Goal: Task Accomplishment & Management: Manage account settings

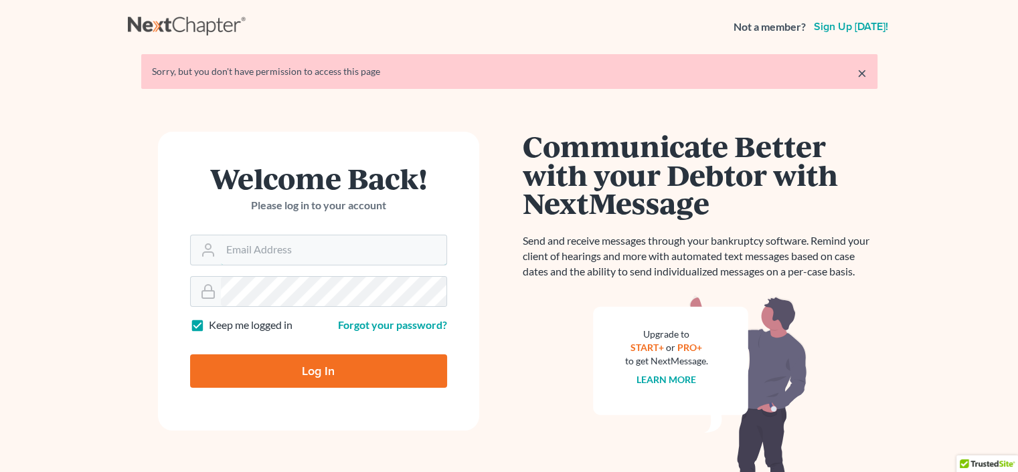
type input "[PERSON_NAME][EMAIL_ADDRESS][DOMAIN_NAME]"
click at [331, 368] on input "Log In" at bounding box center [318, 371] width 257 height 33
type input "Thinking..."
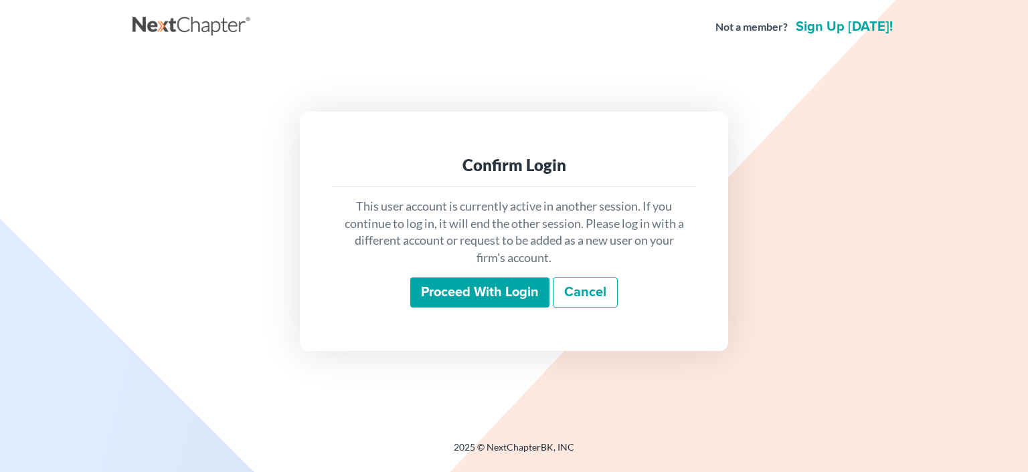
click at [426, 291] on input "Proceed with login" at bounding box center [479, 293] width 139 height 31
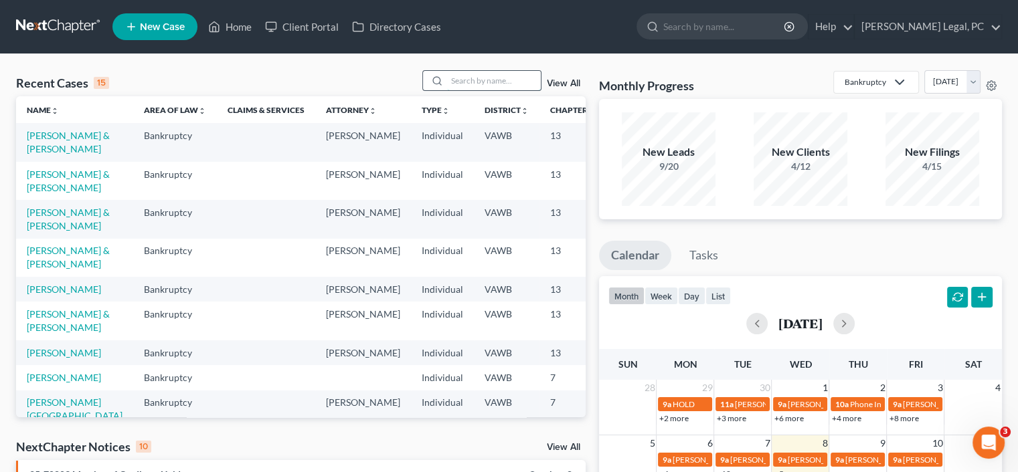
click at [493, 80] on input "search" at bounding box center [494, 80] width 94 height 19
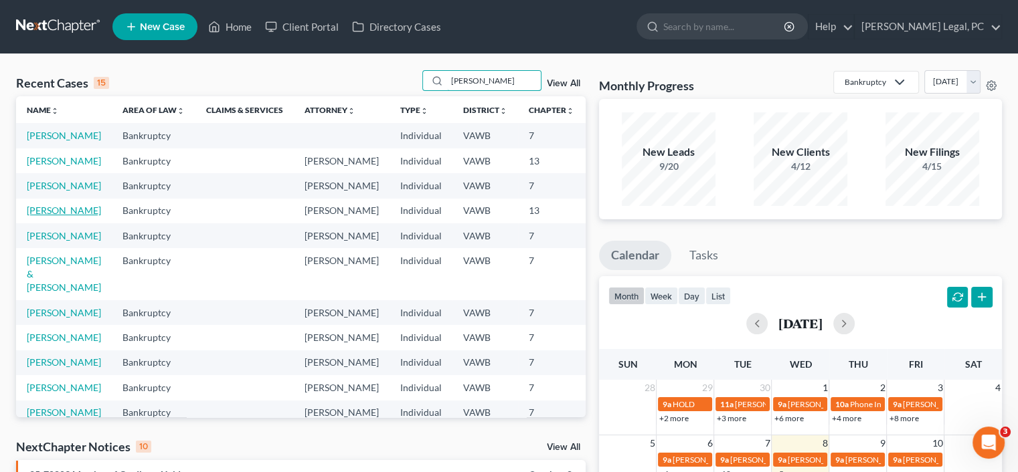
type input "lee"
click at [44, 216] on link "Lee, Joy" at bounding box center [64, 210] width 74 height 11
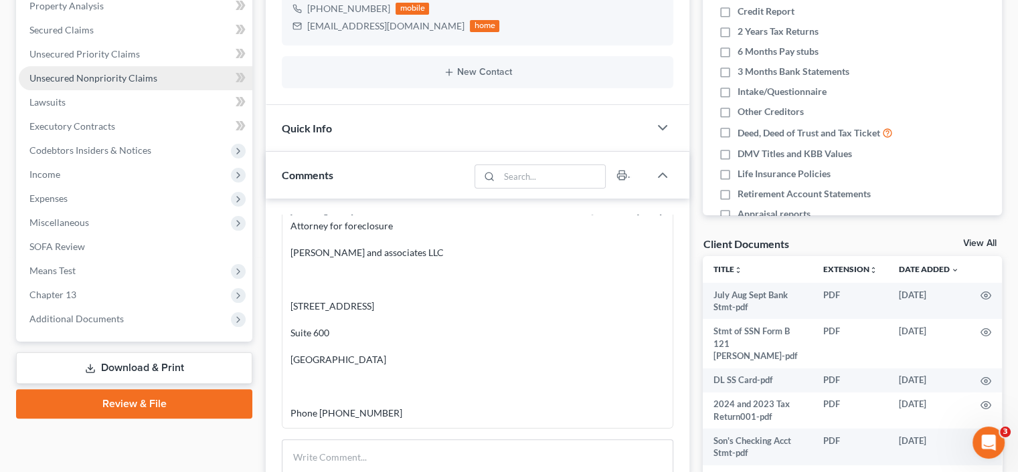
scroll to position [268, 0]
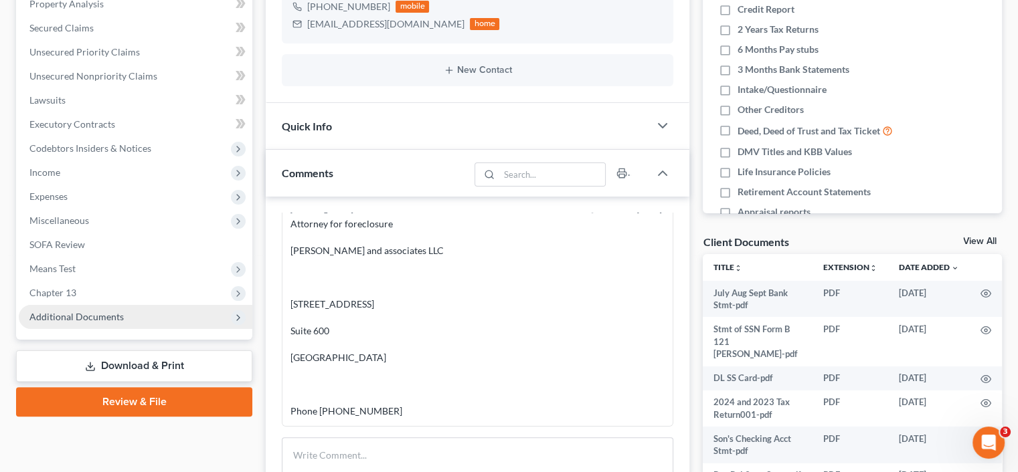
click at [80, 309] on span "Additional Documents" at bounding box center [136, 317] width 234 height 24
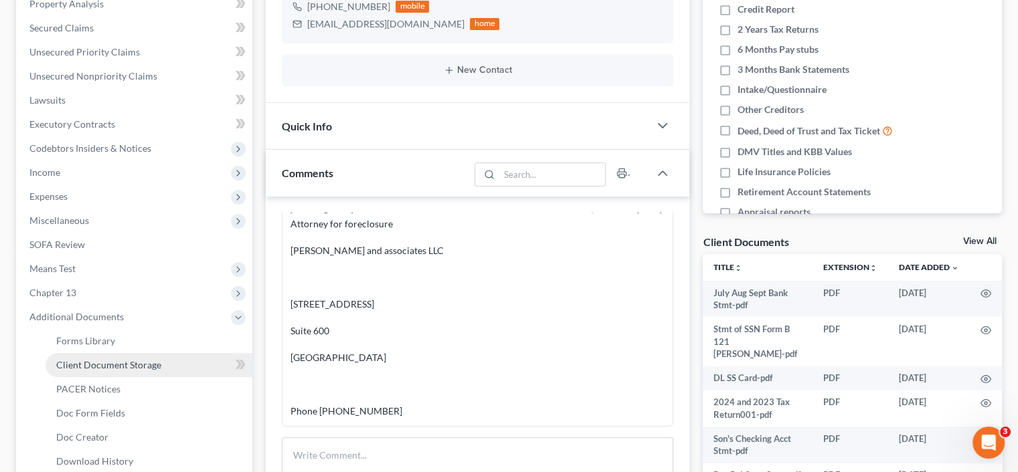
click at [97, 365] on span "Client Document Storage" at bounding box center [108, 364] width 105 height 11
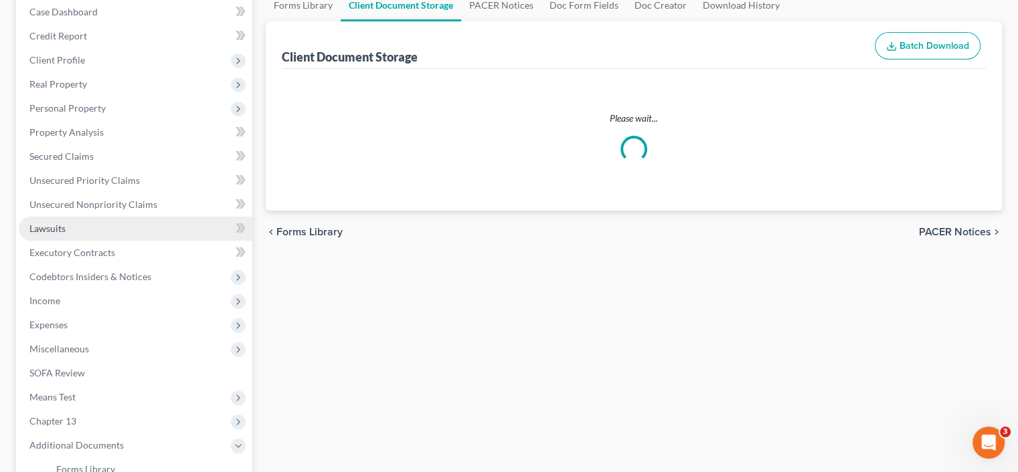
select select "0"
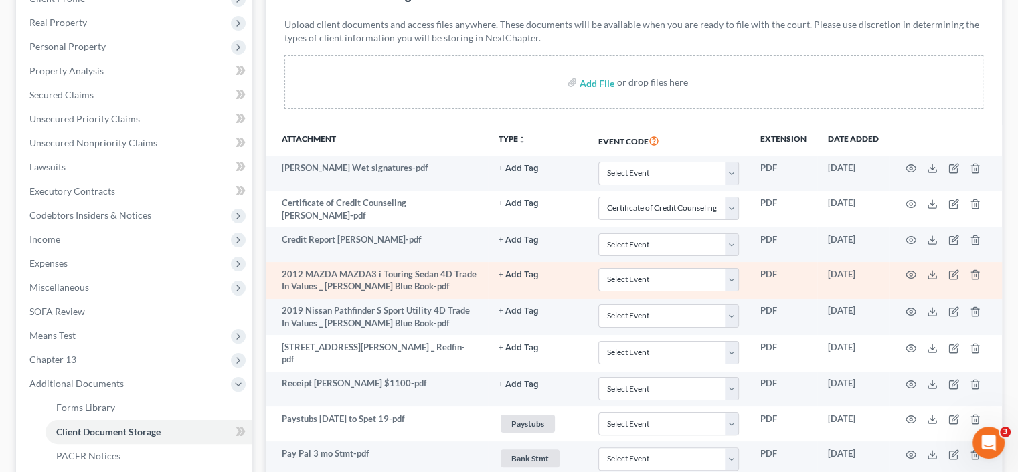
scroll to position [268, 0]
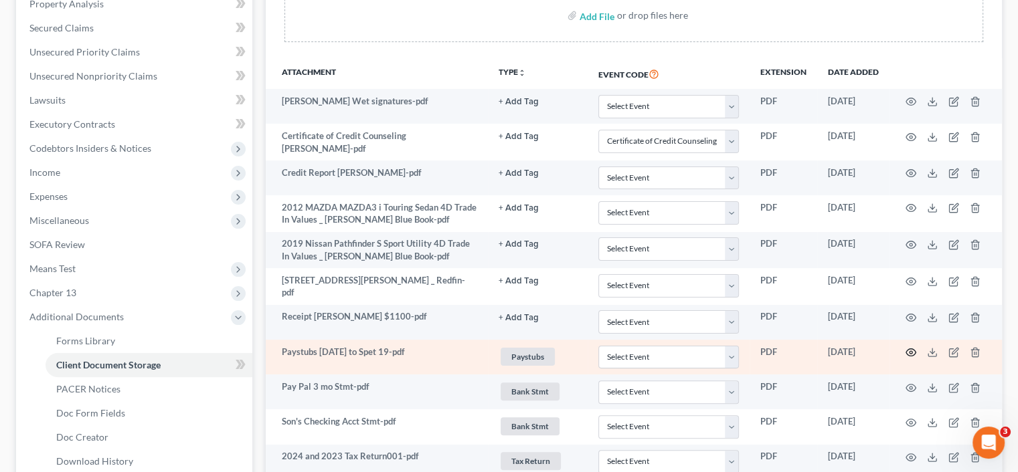
click at [909, 349] on icon "button" at bounding box center [911, 352] width 10 height 7
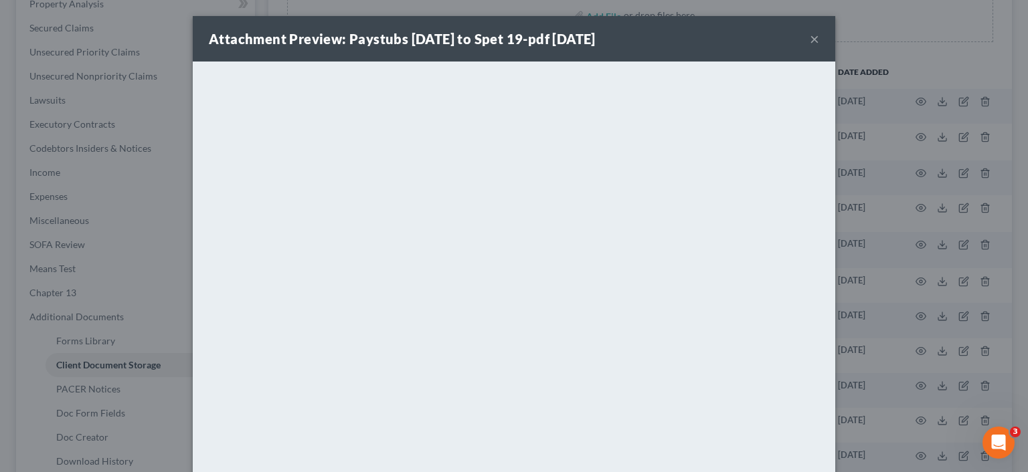
click at [810, 37] on button "×" at bounding box center [814, 39] width 9 height 16
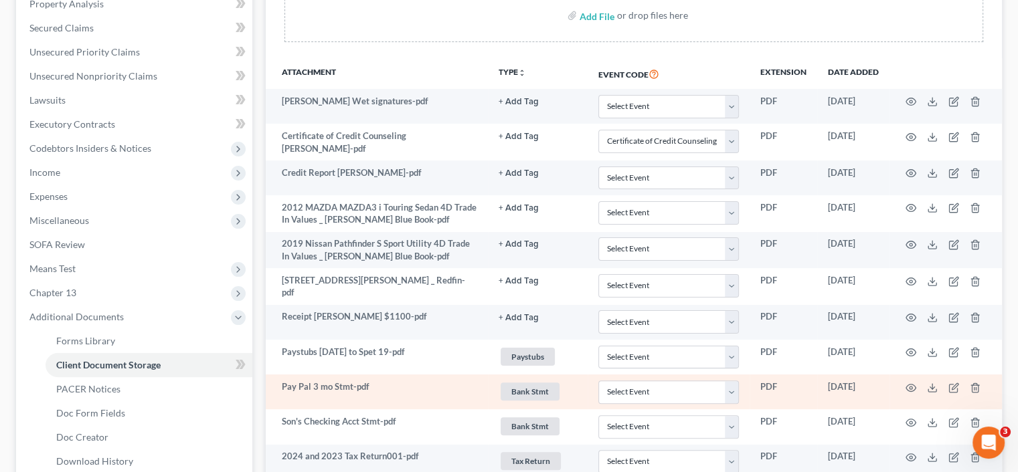
scroll to position [335, 0]
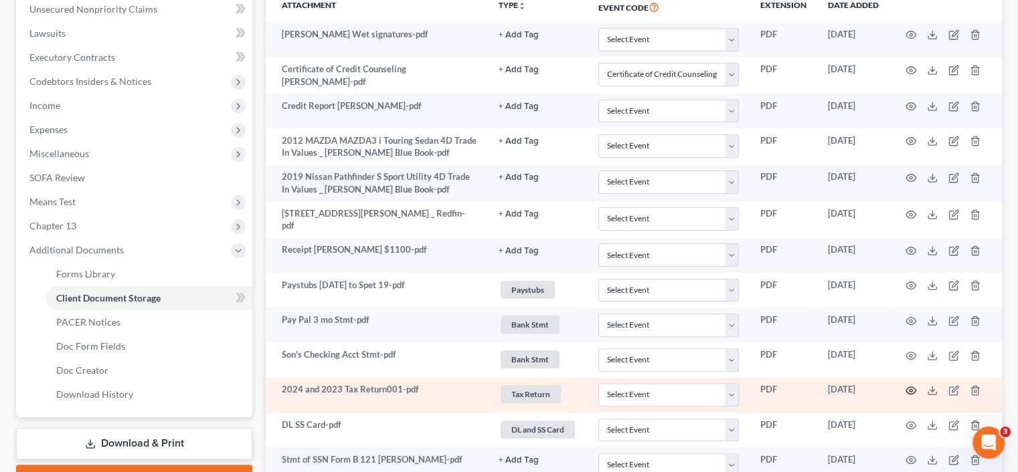
click at [913, 387] on icon "button" at bounding box center [911, 390] width 10 height 7
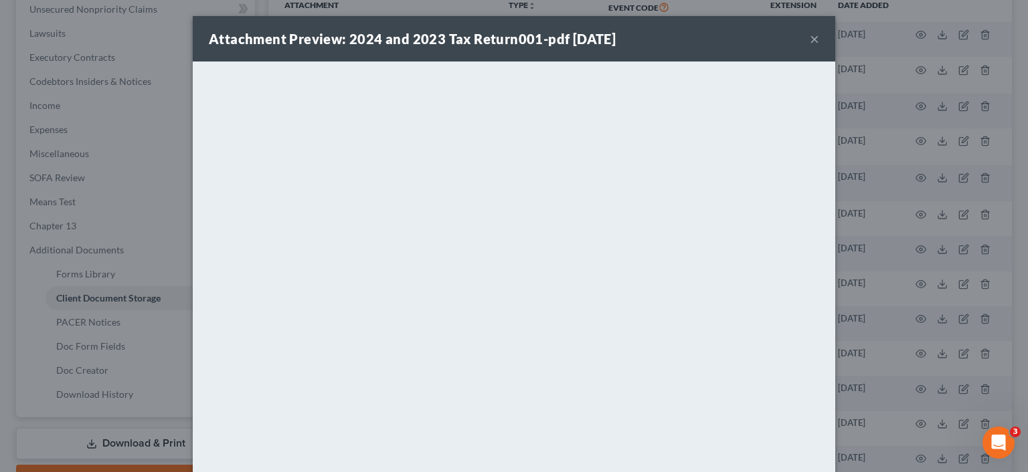
click at [810, 41] on button "×" at bounding box center [814, 39] width 9 height 16
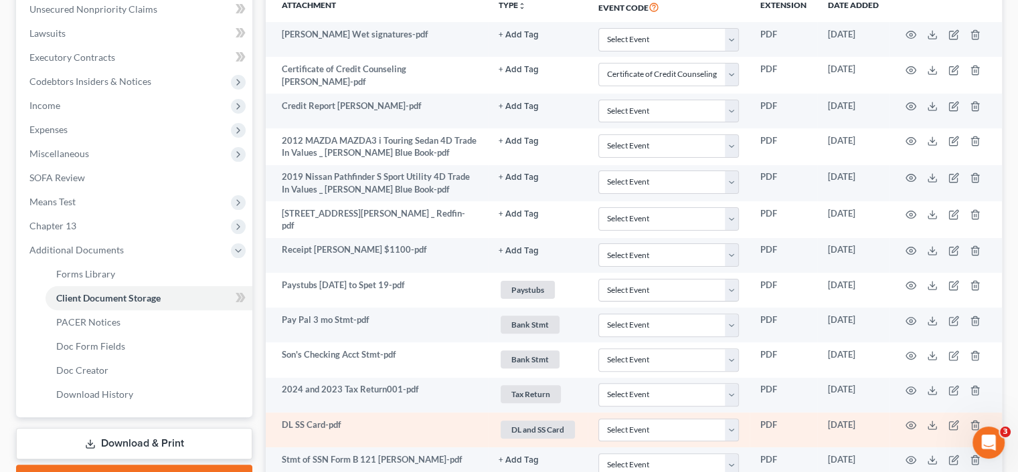
click at [332, 420] on td "DL SS Card-pdf" at bounding box center [377, 430] width 222 height 35
click at [915, 422] on icon "button" at bounding box center [911, 425] width 10 height 7
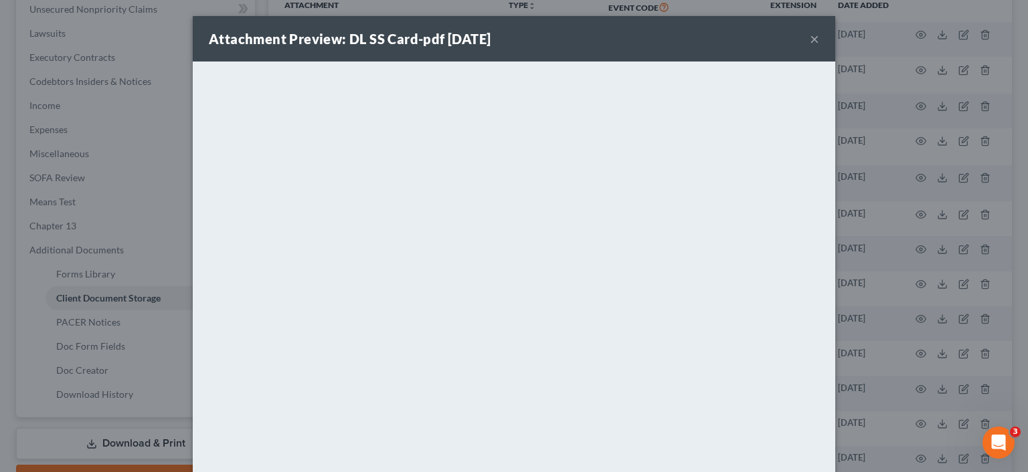
click at [810, 37] on button "×" at bounding box center [814, 39] width 9 height 16
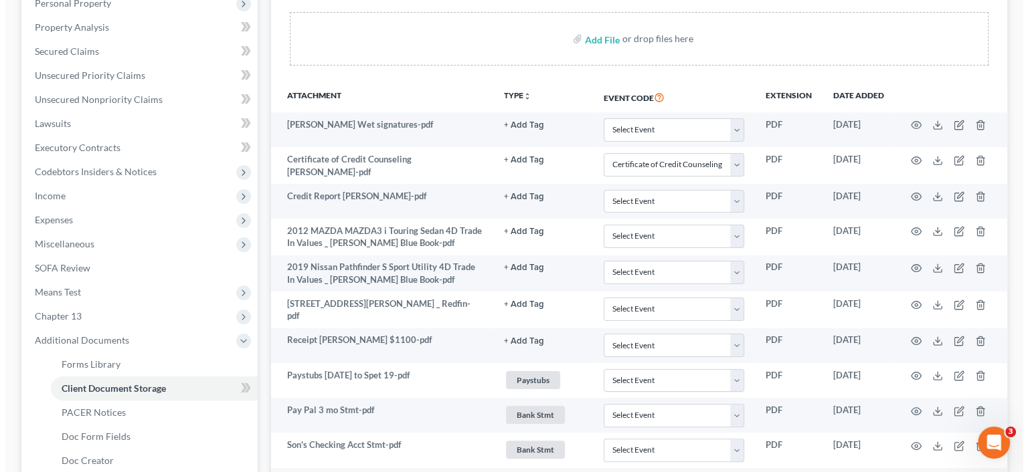
scroll to position [268, 0]
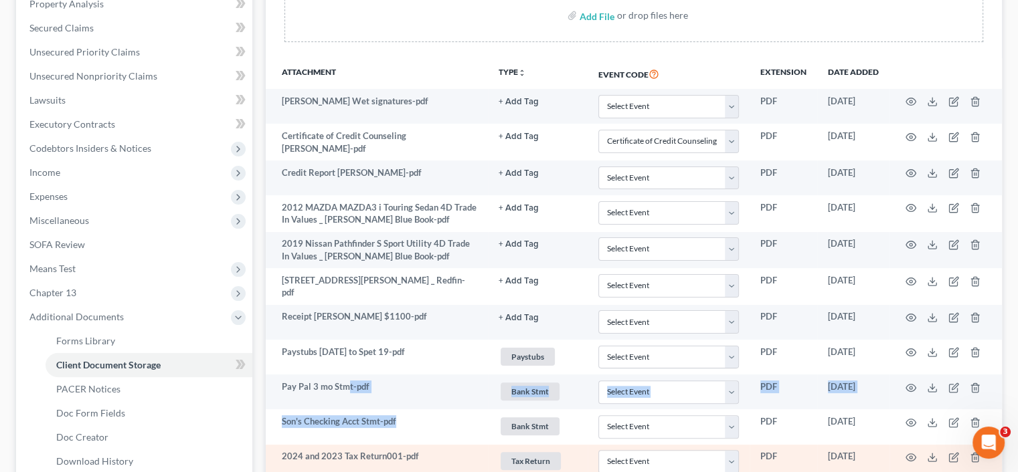
drag, startPoint x: 344, startPoint y: 399, endPoint x: 862, endPoint y: 470, distance: 522.9
click at [590, 440] on tbody "Joy Lee Wet signatures-pdf + Add Tag Select an option or create one 2nd Course …" at bounding box center [634, 336] width 736 height 495
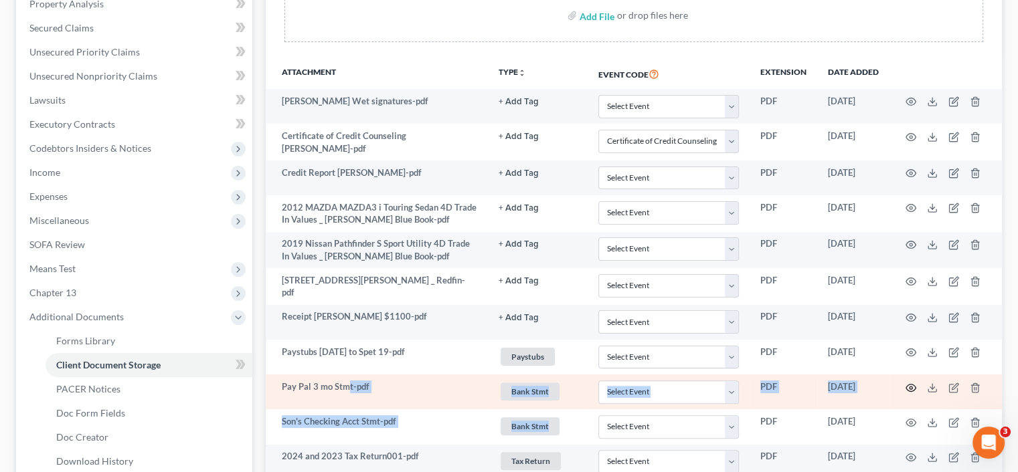
click at [915, 385] on icon "button" at bounding box center [911, 387] width 10 height 7
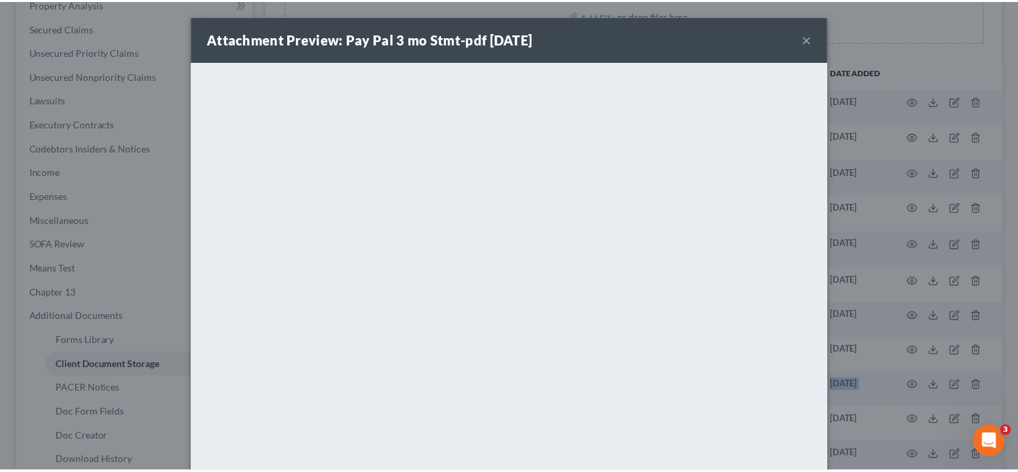
scroll to position [0, 0]
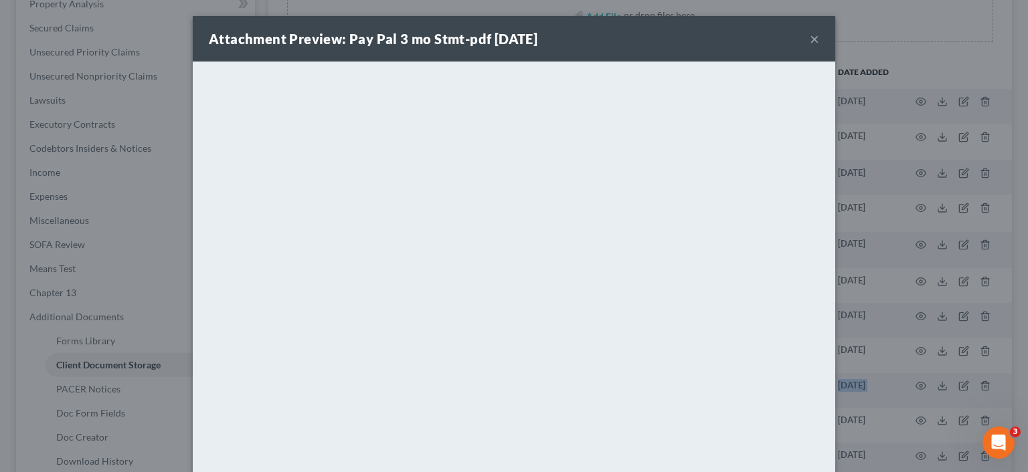
click at [810, 37] on button "×" at bounding box center [814, 39] width 9 height 16
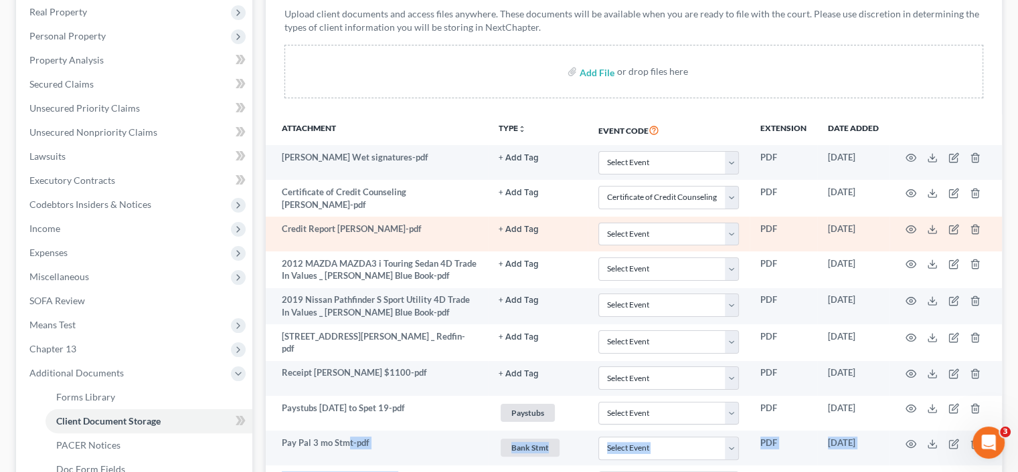
scroll to position [145, 0]
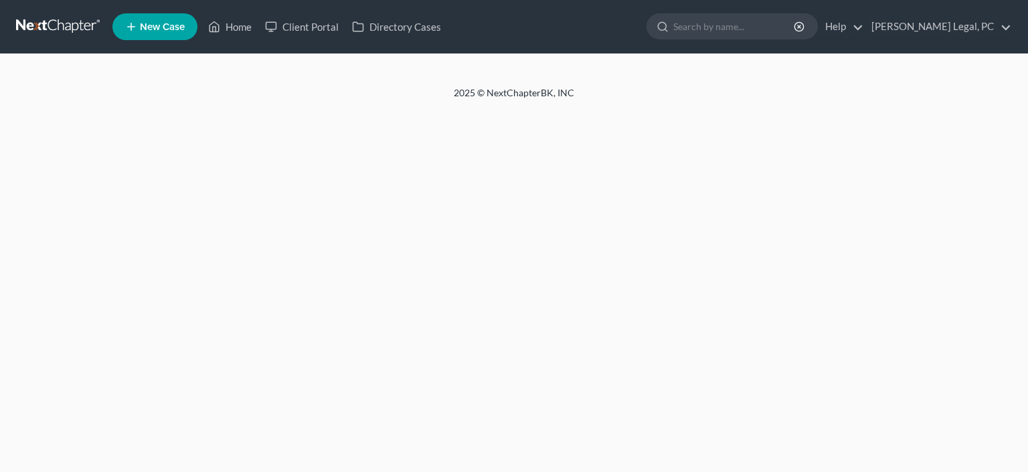
select select "0"
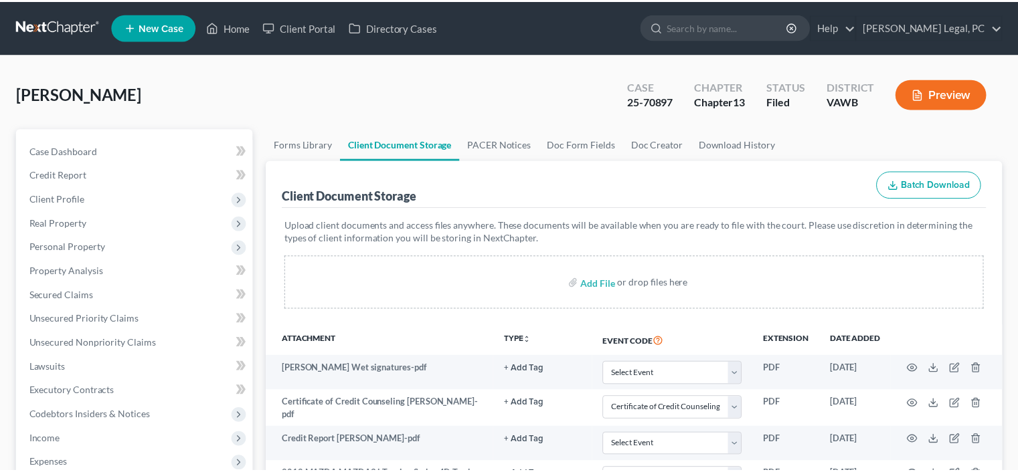
scroll to position [145, 0]
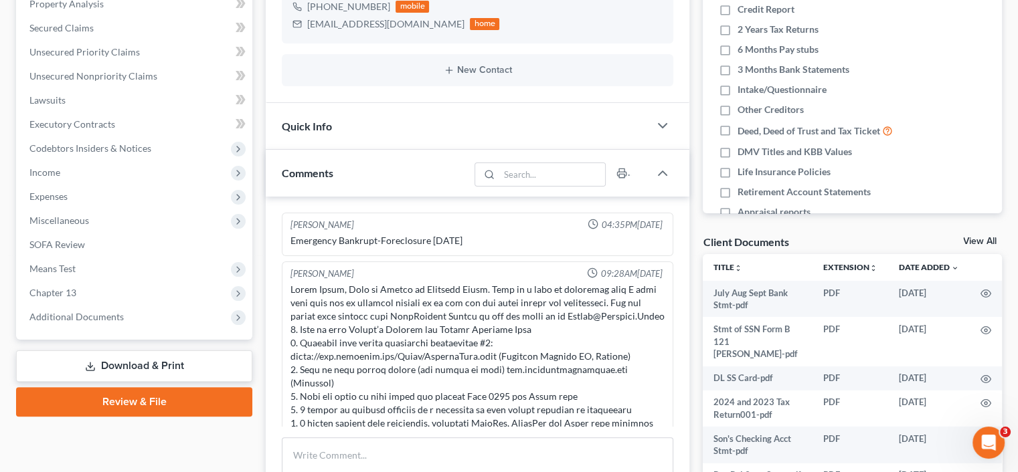
scroll to position [407, 0]
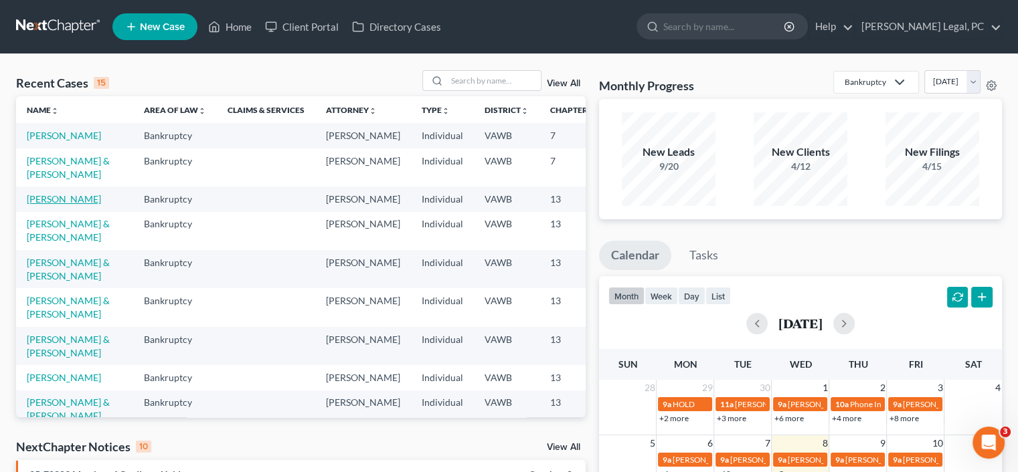
click at [48, 205] on link "Lee, Joy" at bounding box center [64, 198] width 74 height 11
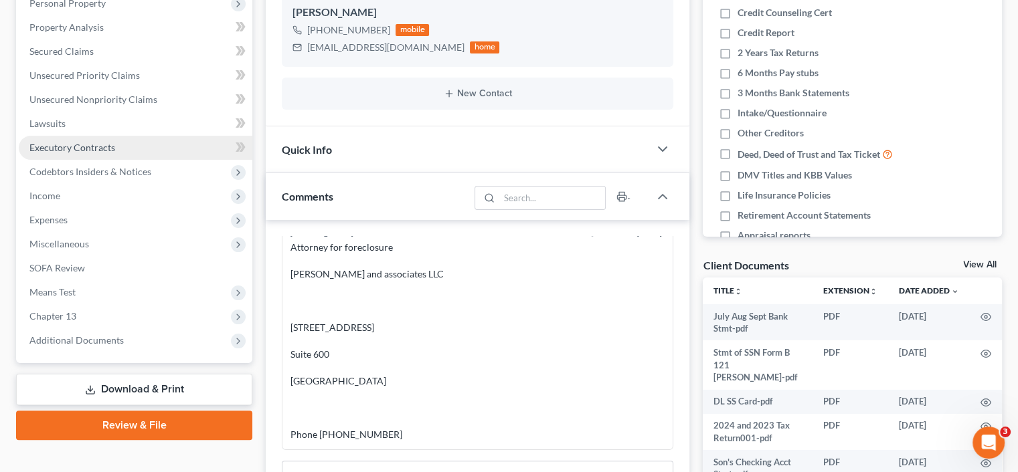
scroll to position [268, 0]
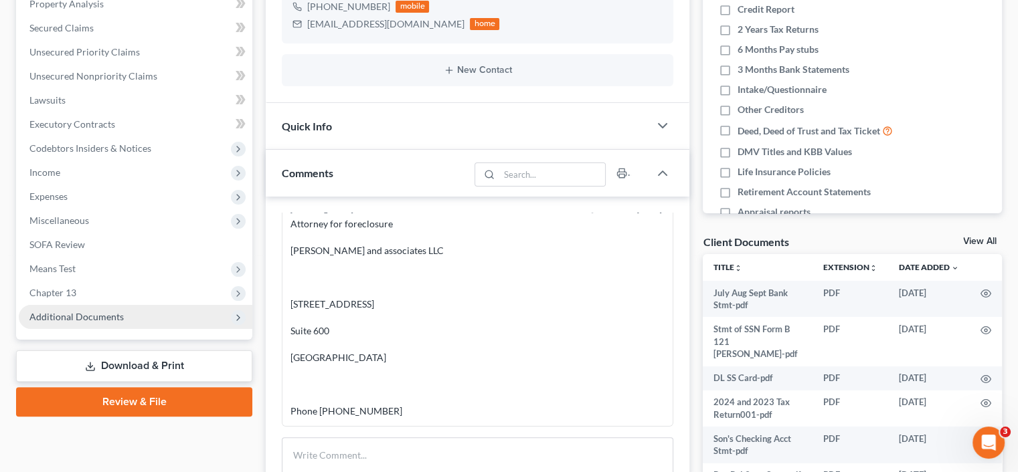
click at [71, 315] on span "Additional Documents" at bounding box center [76, 316] width 94 height 11
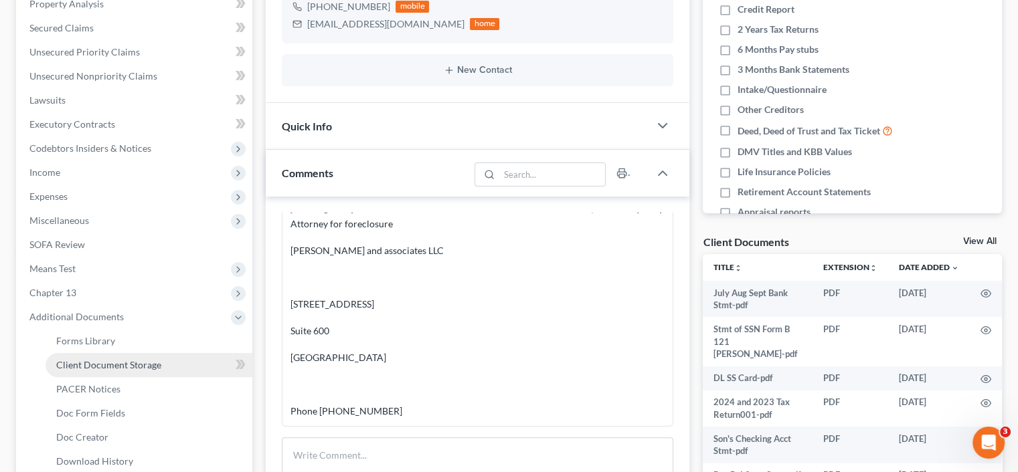
click at [98, 362] on span "Client Document Storage" at bounding box center [108, 364] width 105 height 11
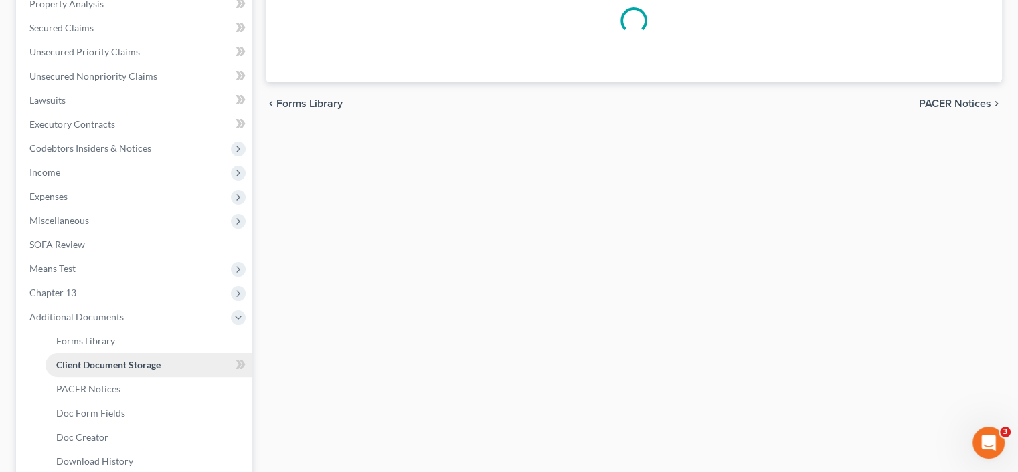
scroll to position [80, 0]
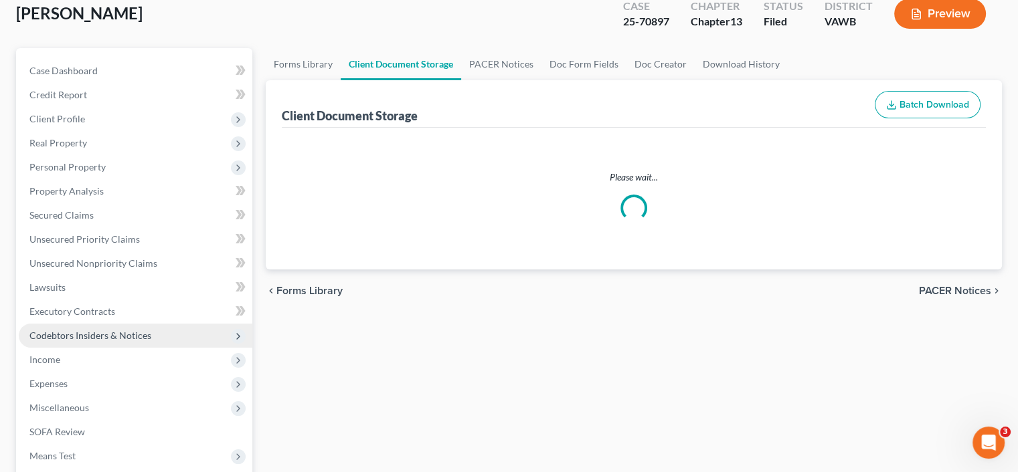
select select "0"
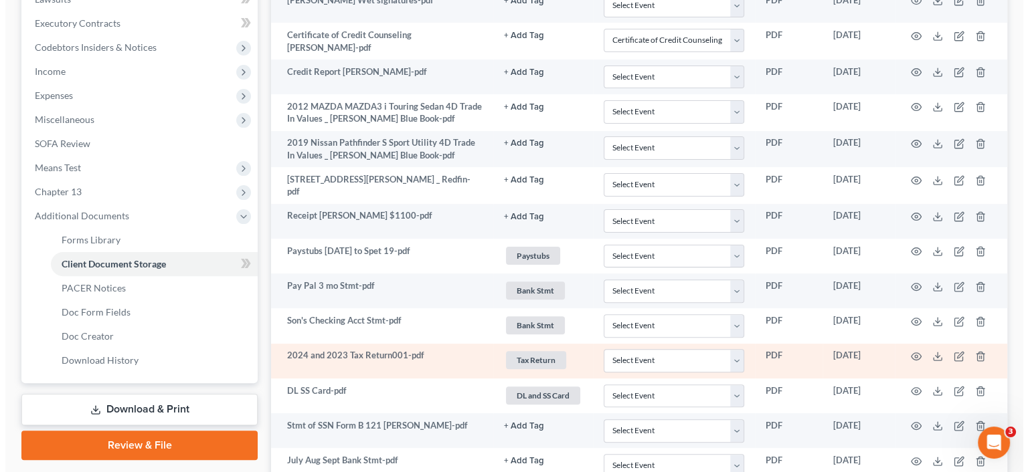
scroll to position [401, 0]
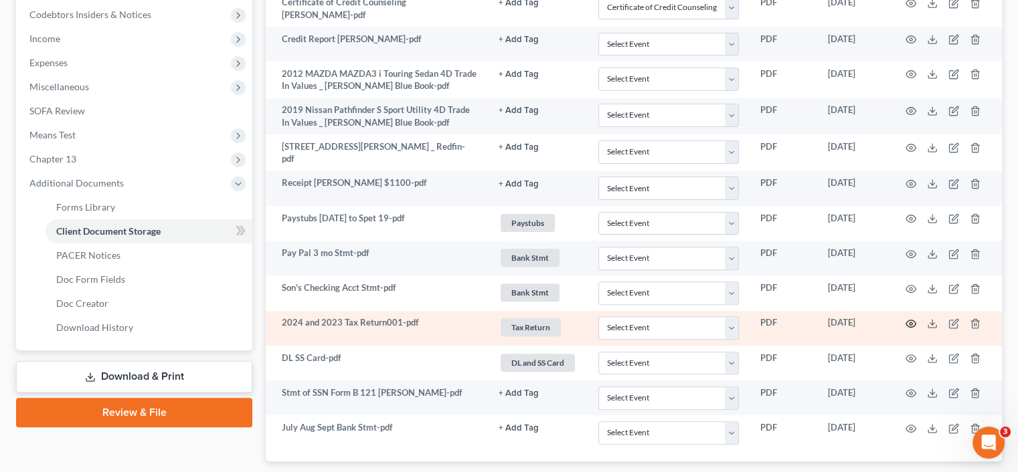
click at [913, 319] on icon "button" at bounding box center [910, 324] width 11 height 11
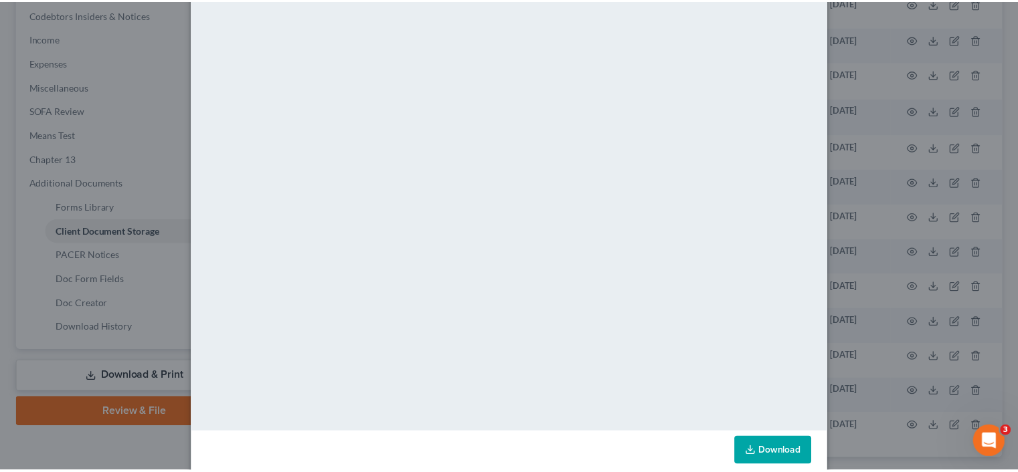
scroll to position [0, 0]
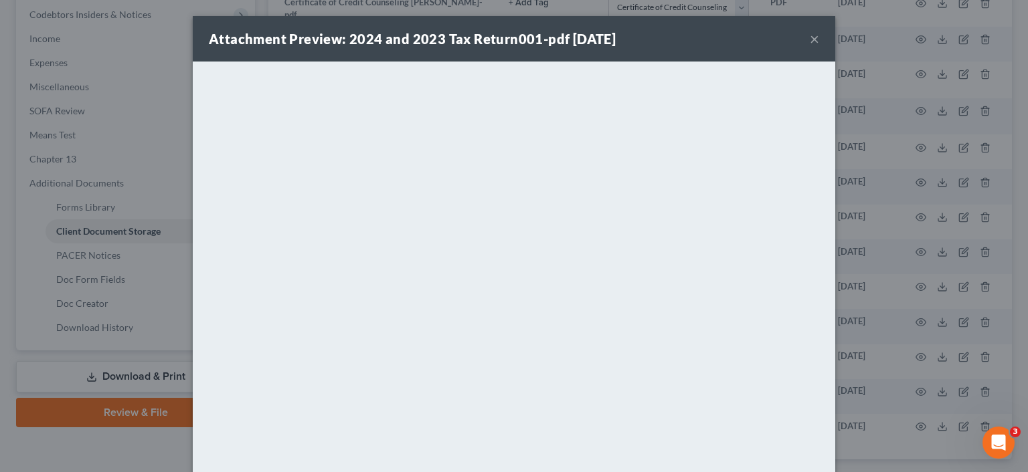
click at [810, 40] on button "×" at bounding box center [814, 39] width 9 height 16
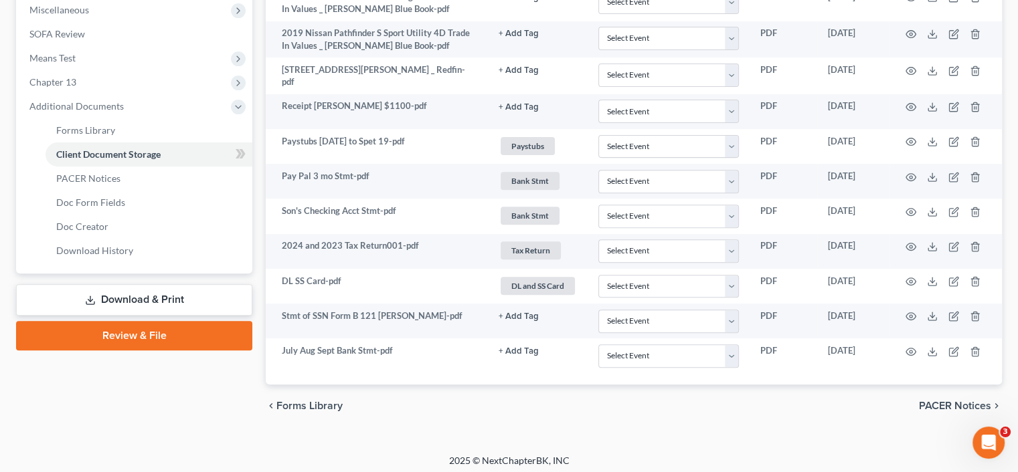
scroll to position [479, 0]
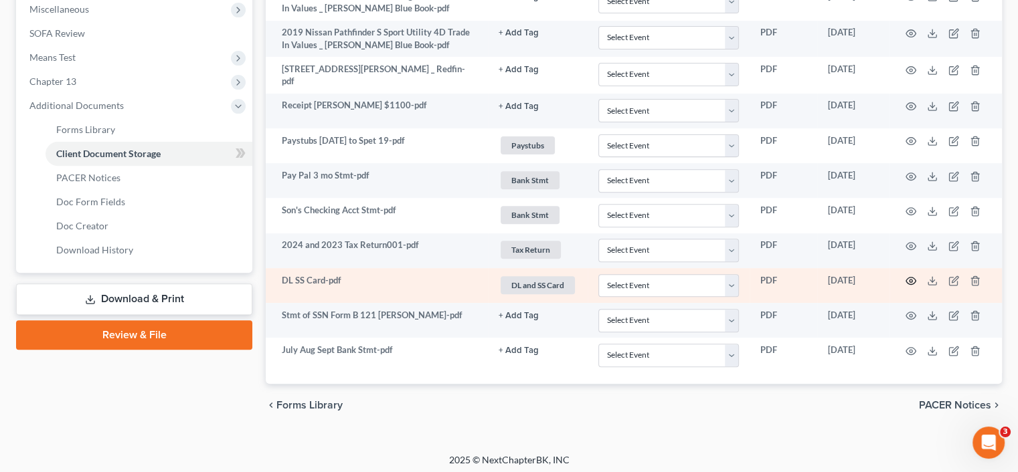
click at [913, 278] on icon "button" at bounding box center [910, 281] width 11 height 11
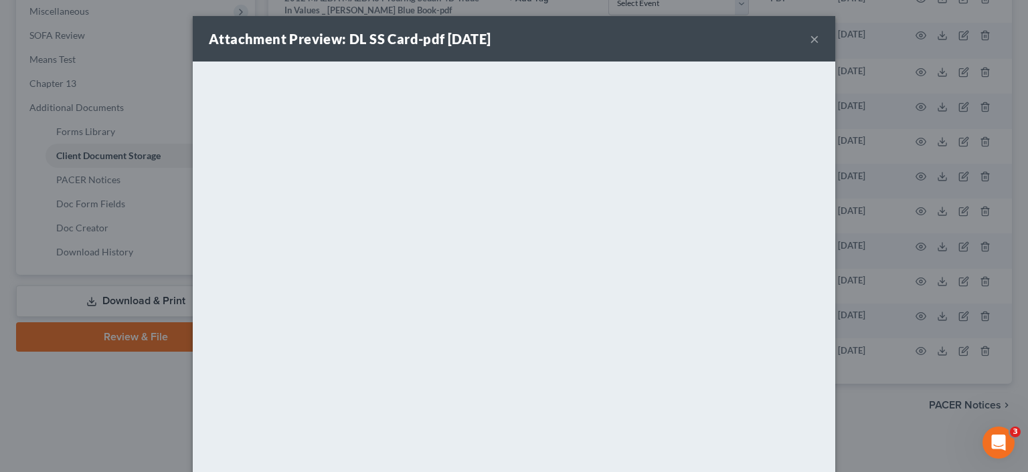
click at [814, 34] on div "Attachment Preview: DL SS Card-pdf 10/03/2025 ×" at bounding box center [514, 39] width 642 height 46
click at [811, 35] on button "×" at bounding box center [814, 39] width 9 height 16
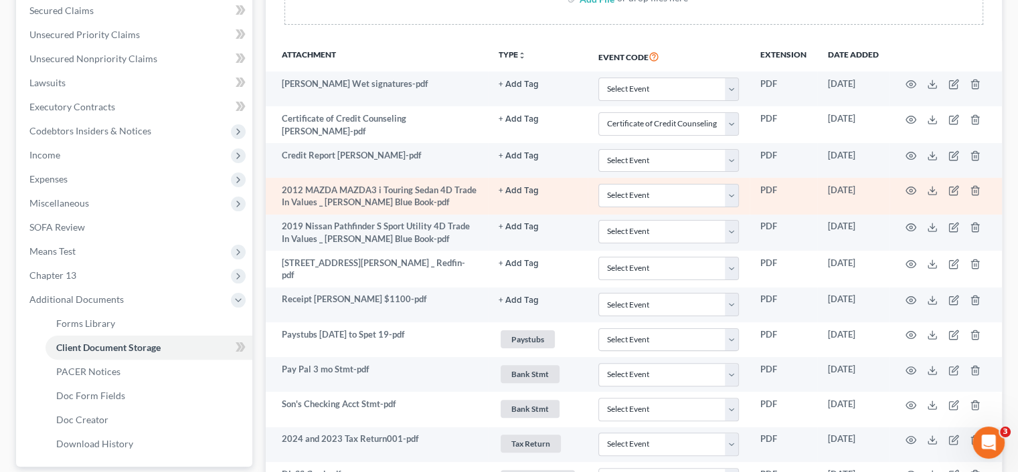
scroll to position [276, 0]
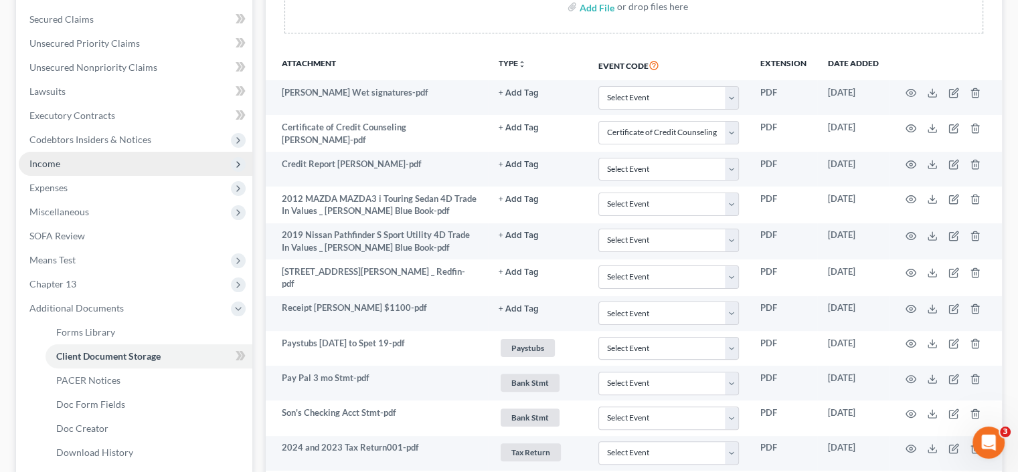
click at [54, 165] on span "Income" at bounding box center [44, 163] width 31 height 11
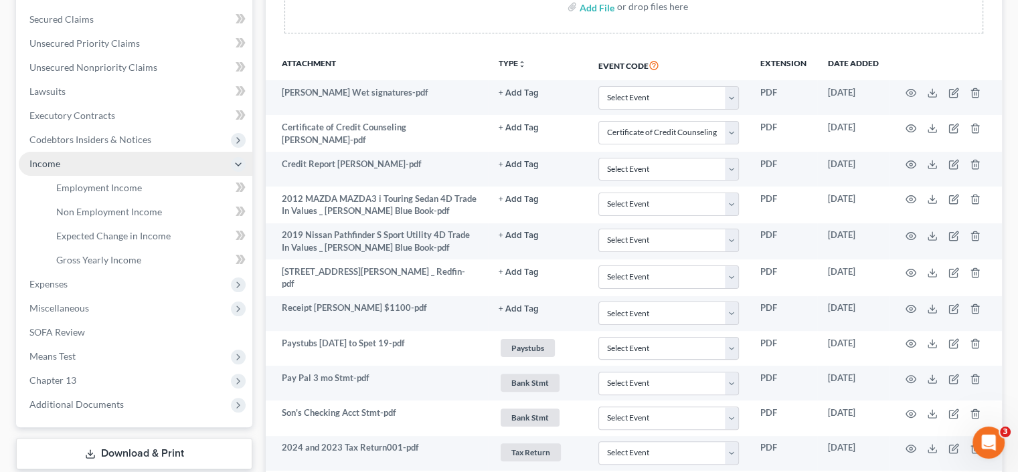
click at [54, 165] on span "Income" at bounding box center [44, 163] width 31 height 11
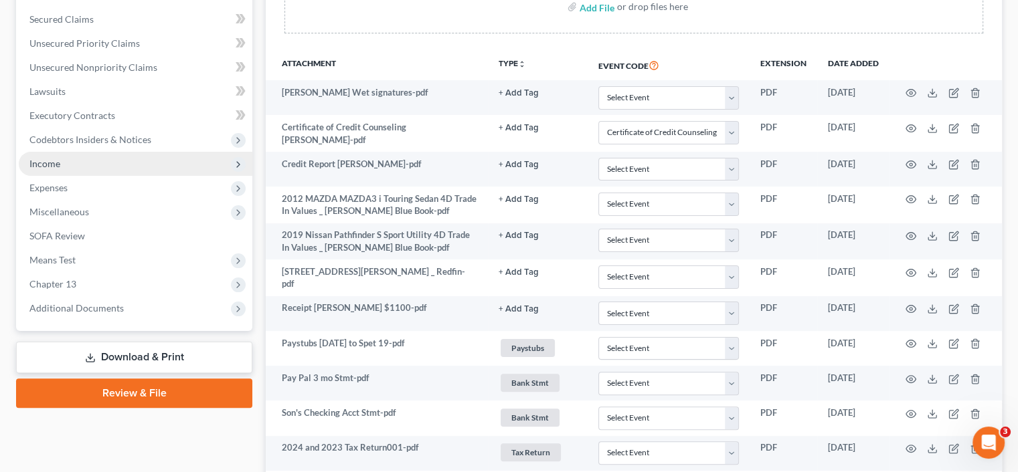
click at [56, 166] on span "Income" at bounding box center [44, 163] width 31 height 11
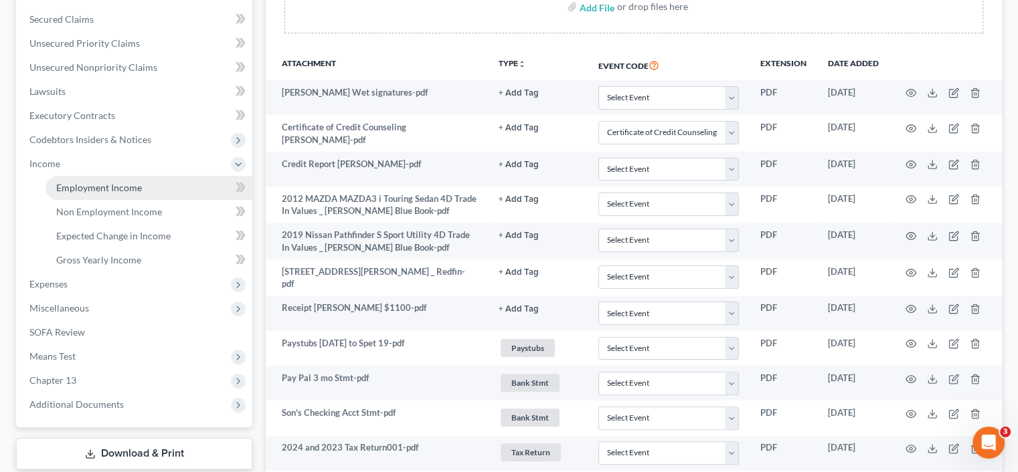
click at [64, 182] on span "Employment Income" at bounding box center [99, 187] width 86 height 11
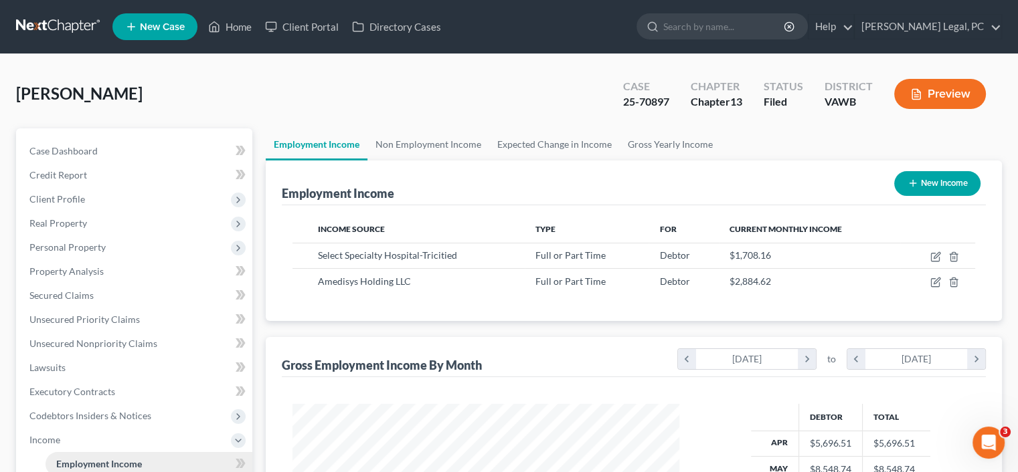
scroll to position [238, 413]
click at [46, 442] on span "Income" at bounding box center [44, 439] width 31 height 11
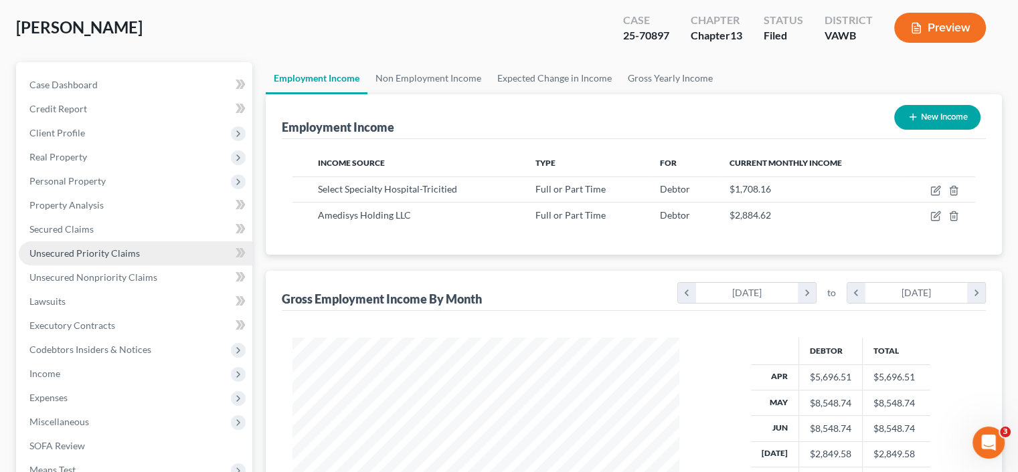
scroll to position [67, 0]
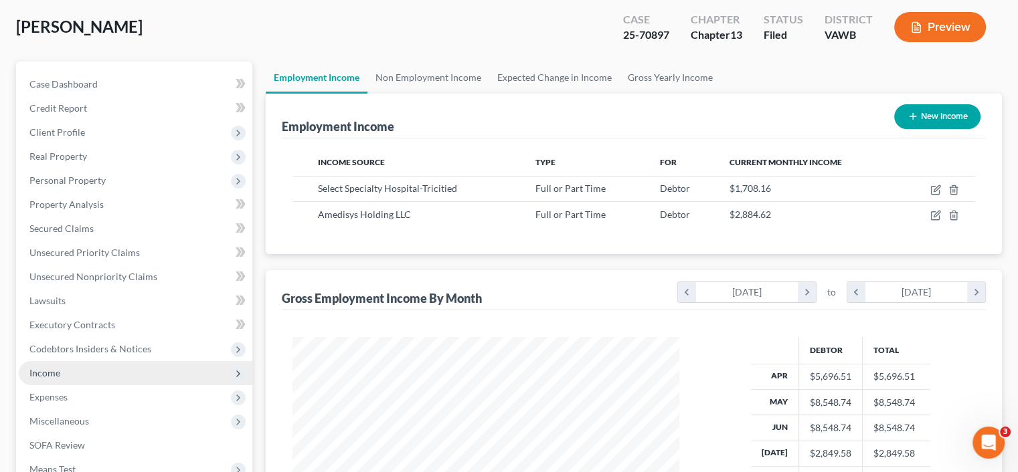
click at [39, 373] on span "Income" at bounding box center [44, 372] width 31 height 11
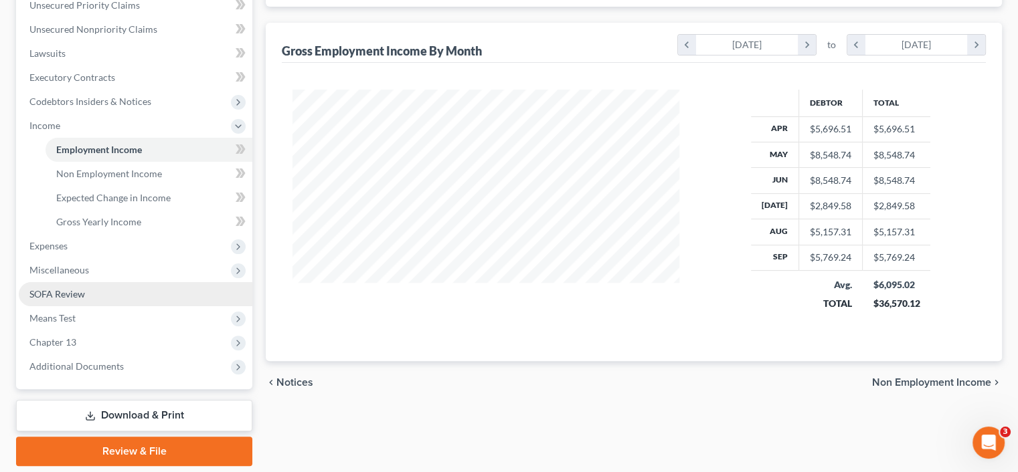
scroll to position [292, 0]
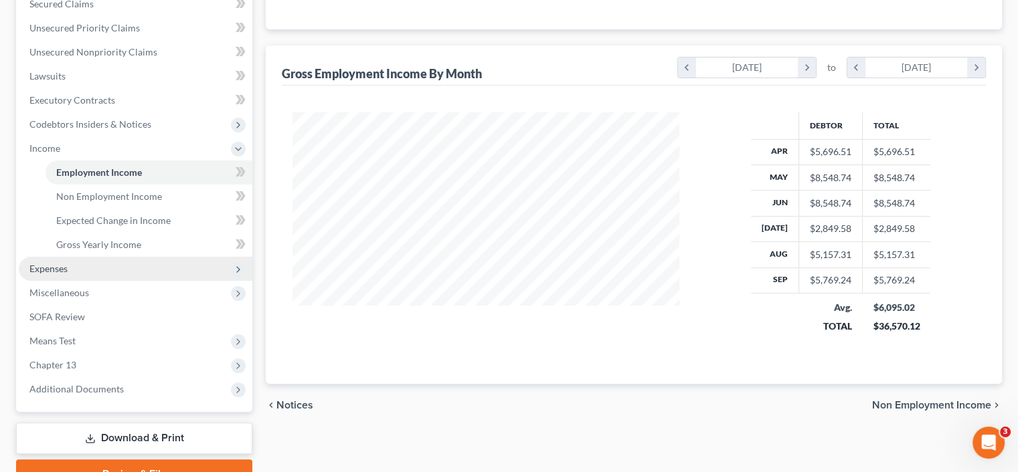
click at [80, 270] on span "Expenses" at bounding box center [136, 269] width 234 height 24
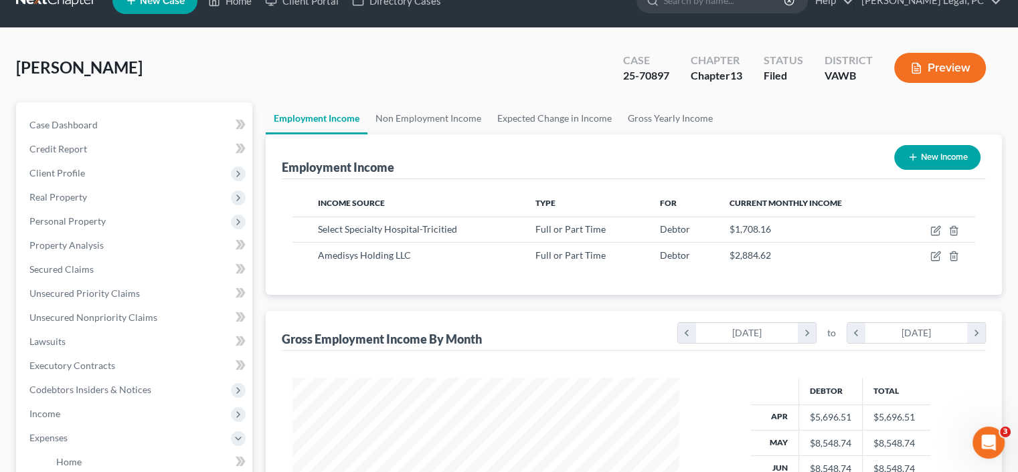
scroll to position [24, 0]
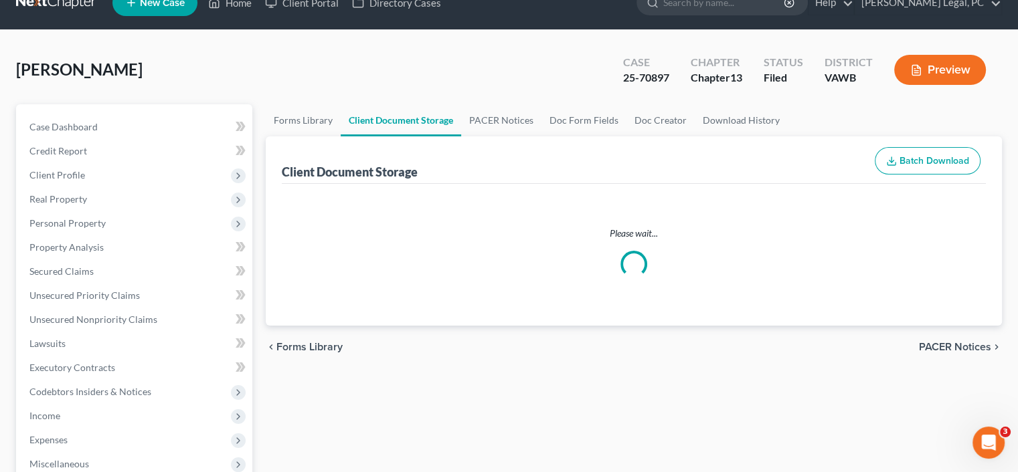
scroll to position [276, 0]
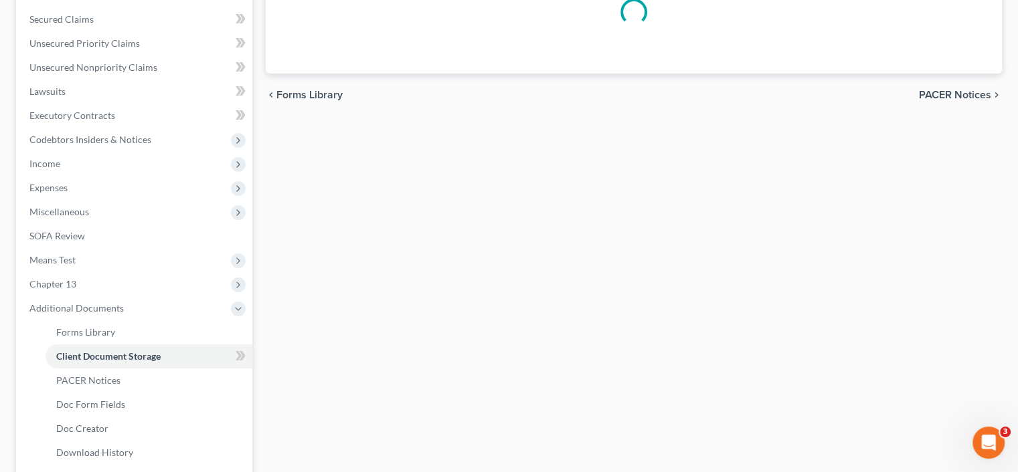
select select "0"
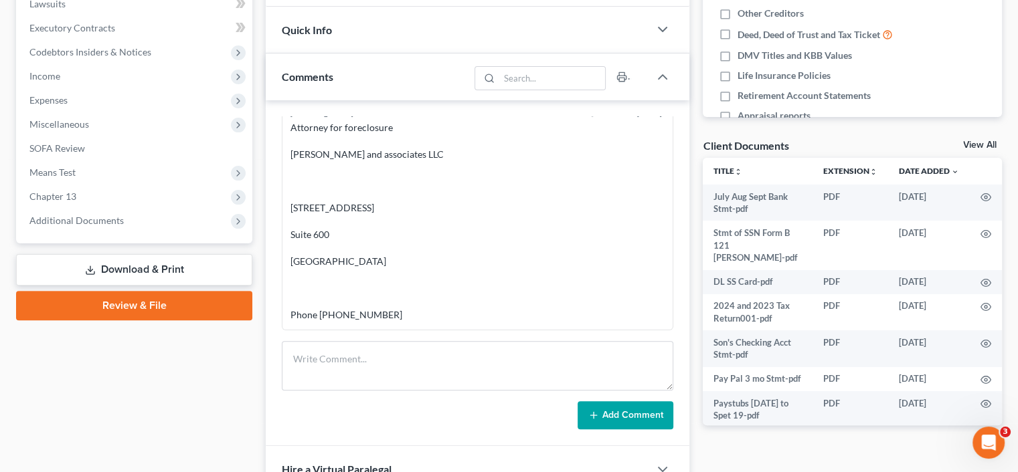
scroll to position [468, 0]
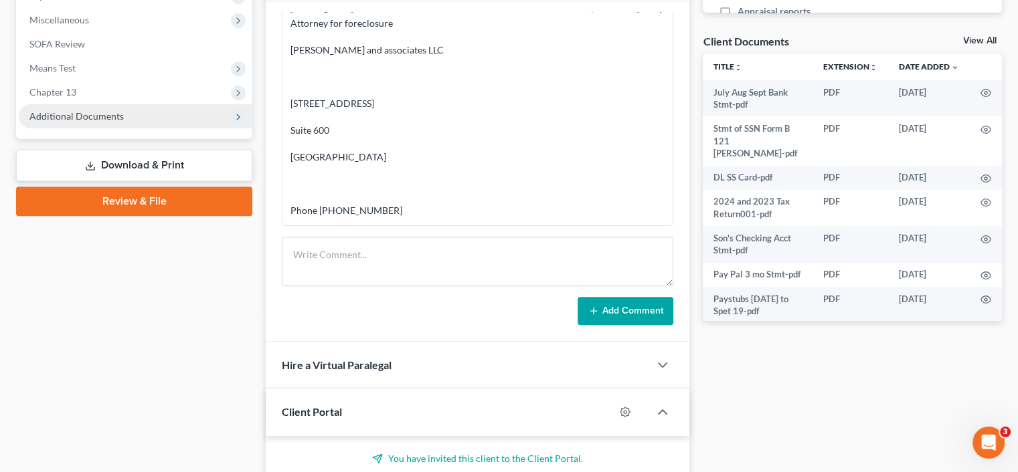
click at [120, 112] on span "Additional Documents" at bounding box center [76, 115] width 94 height 11
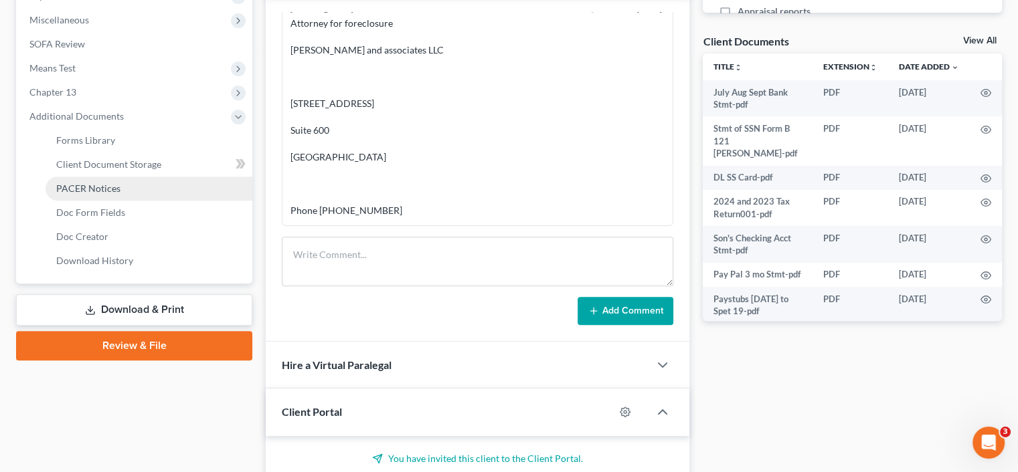
click at [102, 187] on span "PACER Notices" at bounding box center [88, 188] width 64 height 11
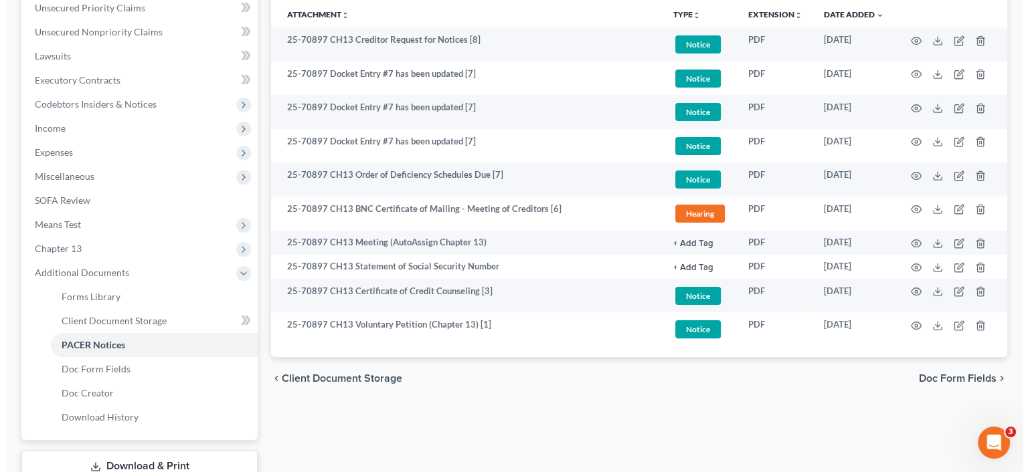
scroll to position [335, 0]
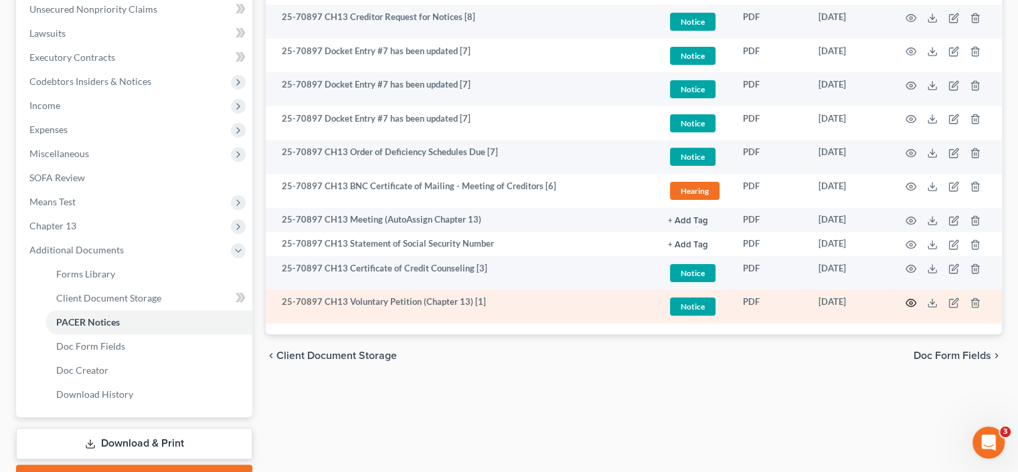
click at [908, 304] on icon "button" at bounding box center [910, 303] width 11 height 11
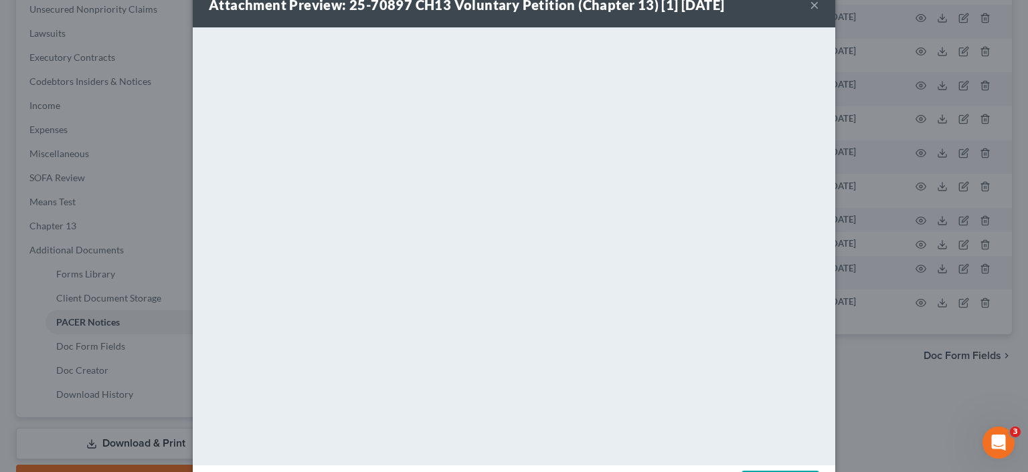
scroll to position [88, 0]
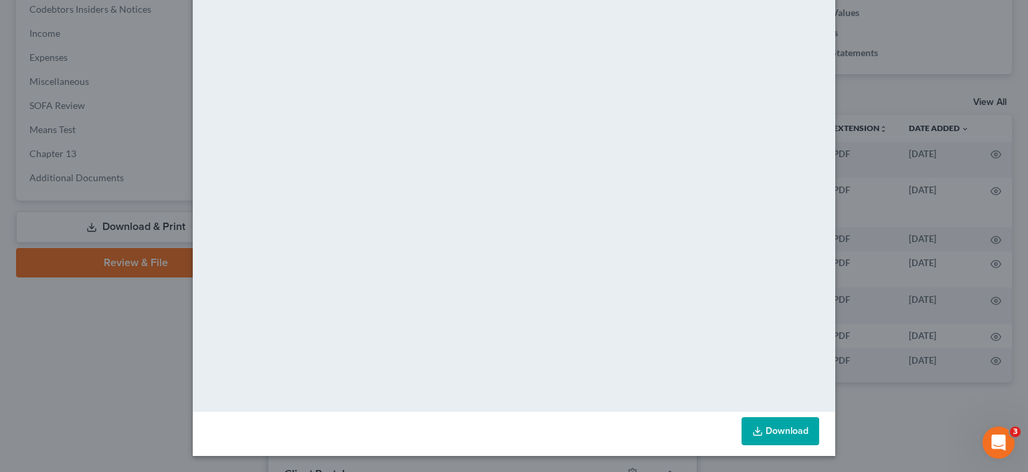
scroll to position [380, 0]
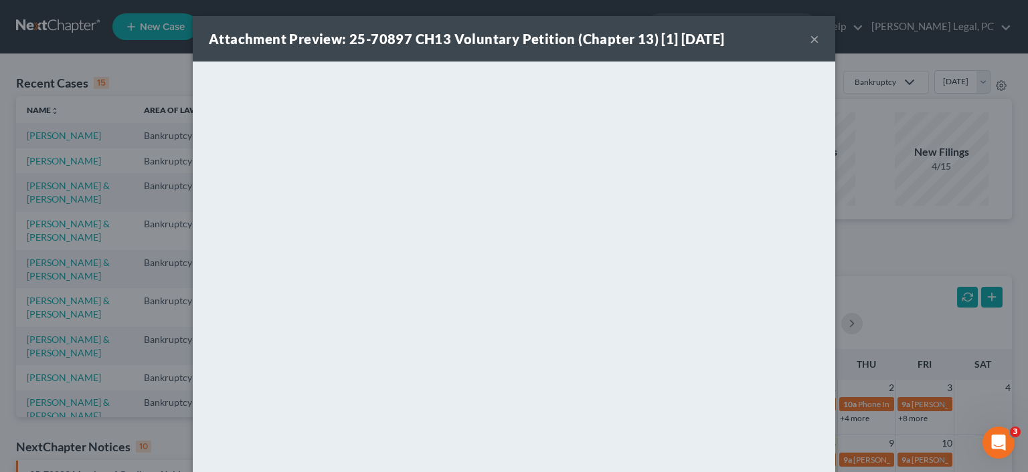
click at [804, 39] on div "Attachment Preview: 25-70897 CH13 Voluntary Petition (Chapter 13) [1] 10/03/202…" at bounding box center [514, 39] width 642 height 46
click at [810, 39] on button "×" at bounding box center [814, 39] width 9 height 16
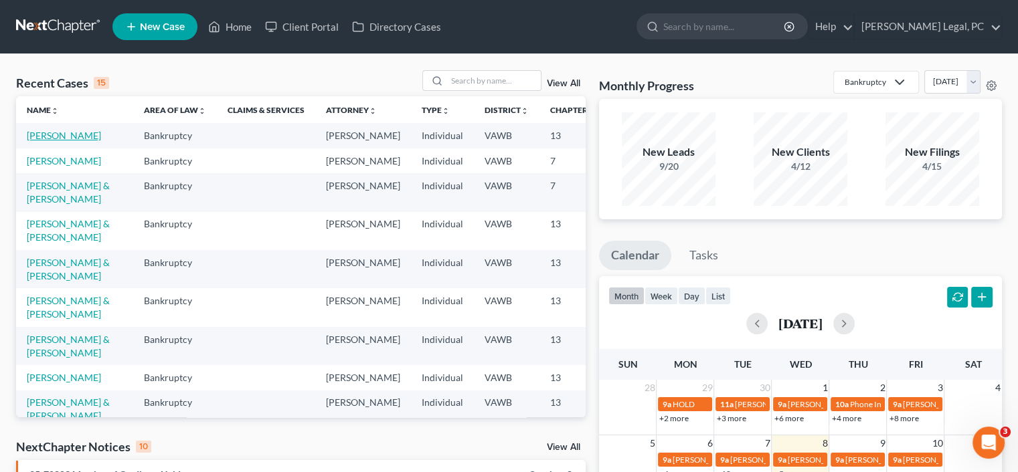
click at [37, 138] on link "[PERSON_NAME]" at bounding box center [64, 135] width 74 height 11
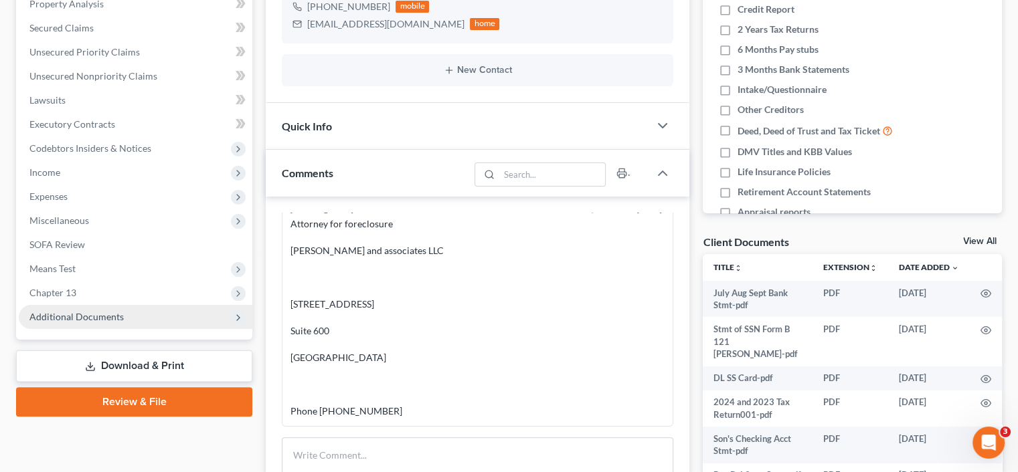
scroll to position [335, 0]
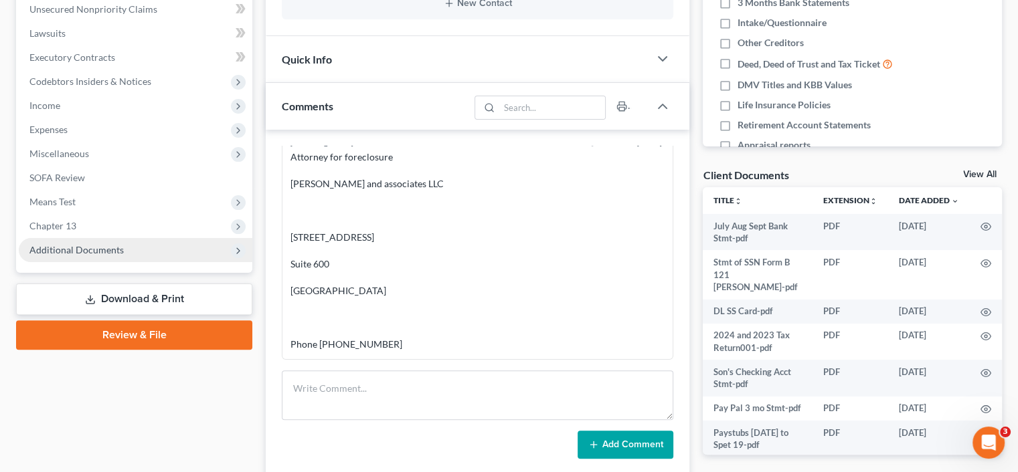
click at [238, 248] on polyline at bounding box center [238, 250] width 3 height 5
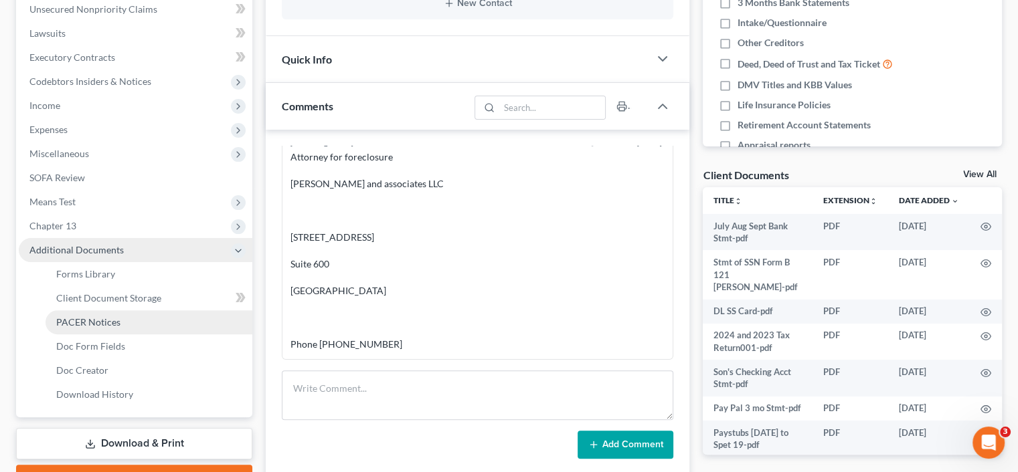
click at [117, 321] on span "PACER Notices" at bounding box center [88, 322] width 64 height 11
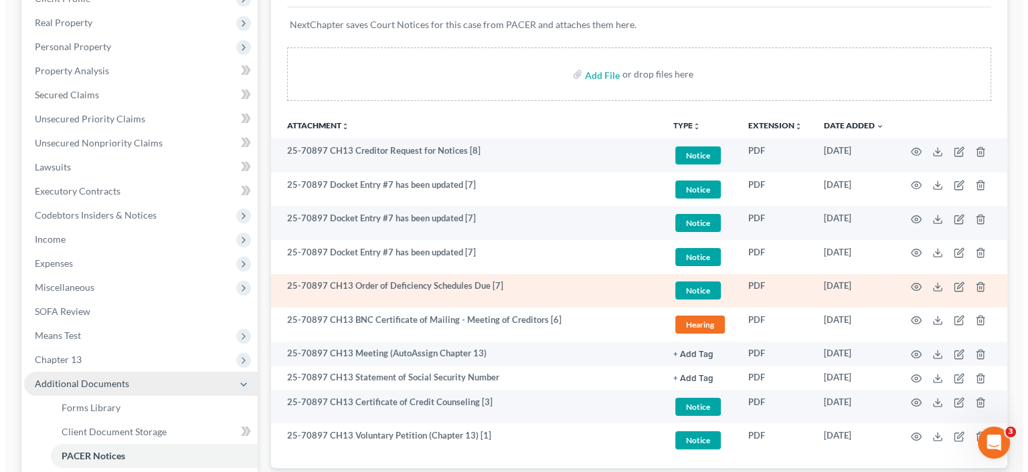
scroll to position [335, 0]
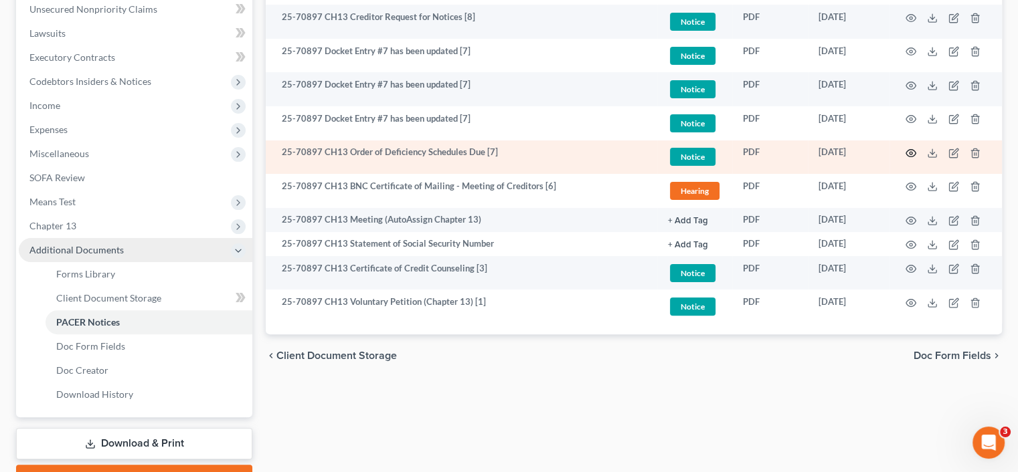
click at [907, 149] on icon "button" at bounding box center [910, 153] width 11 height 11
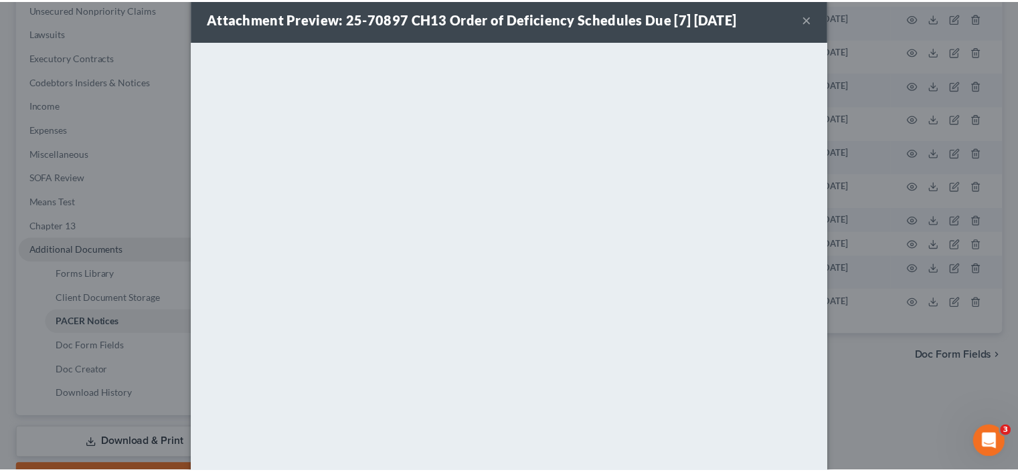
scroll to position [0, 0]
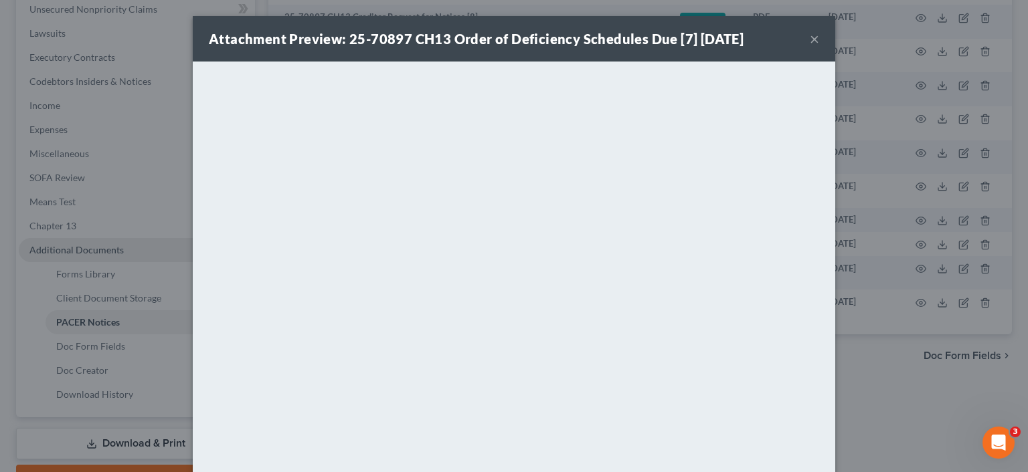
click at [814, 39] on div "Attachment Preview: 25-70897 CH13 Order of Deficiency Schedules Due [7] 10/06/2…" at bounding box center [514, 39] width 642 height 46
click at [810, 37] on button "×" at bounding box center [814, 39] width 9 height 16
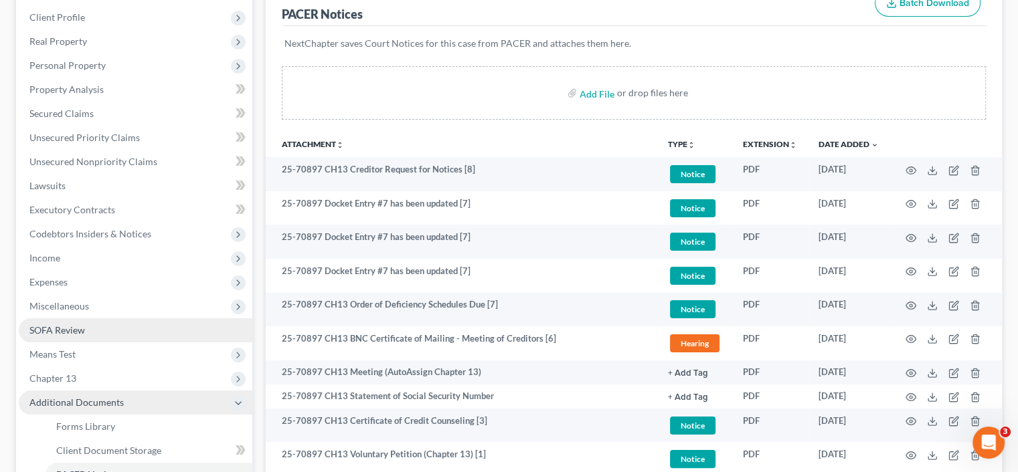
scroll to position [268, 0]
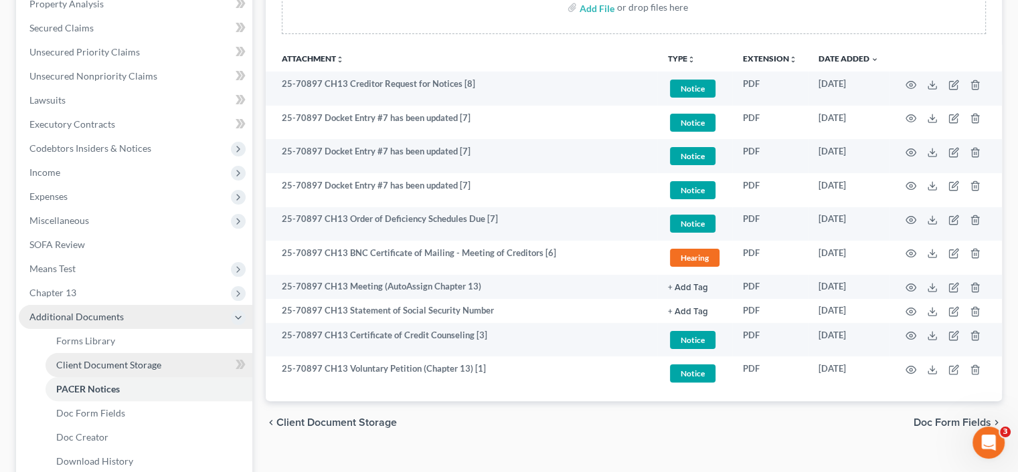
click at [83, 360] on span "Client Document Storage" at bounding box center [108, 364] width 105 height 11
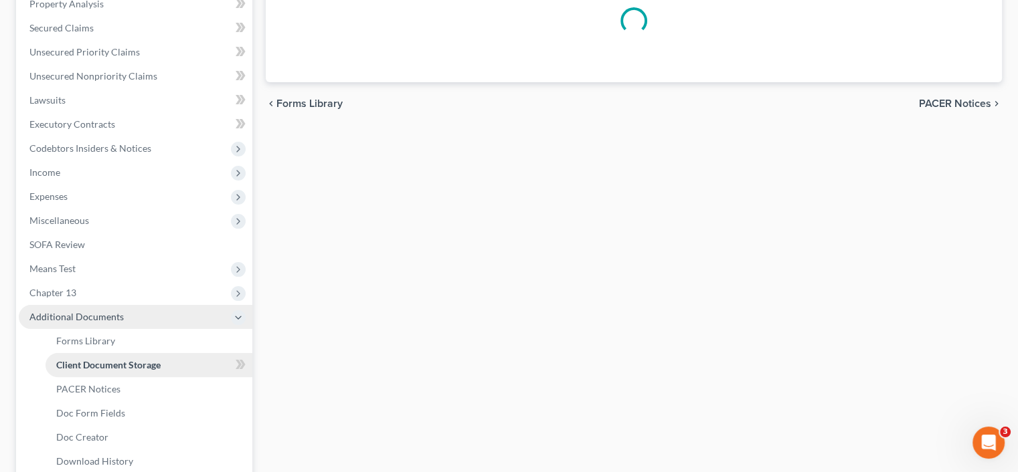
scroll to position [17, 0]
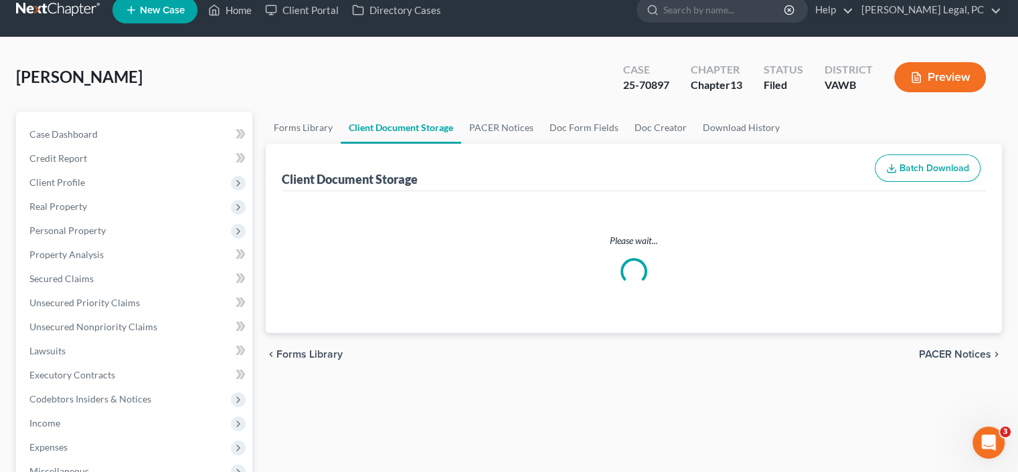
select select "0"
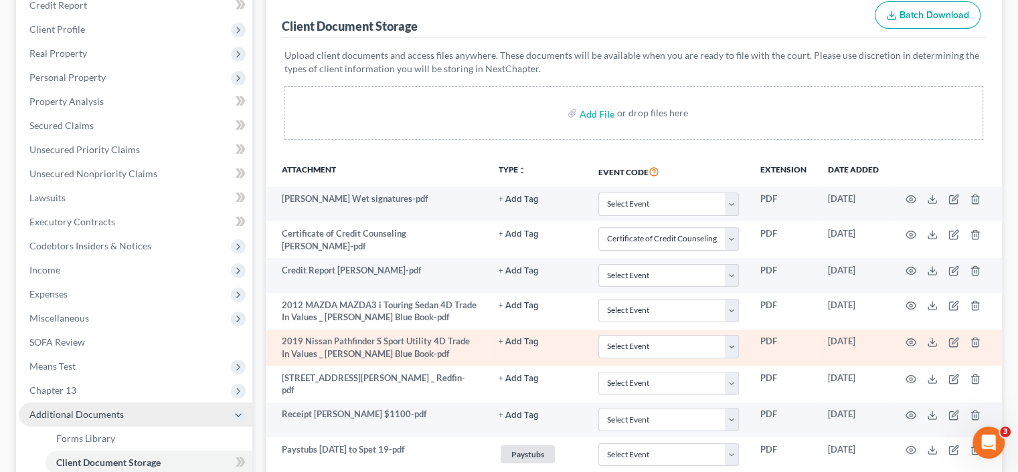
scroll to position [201, 0]
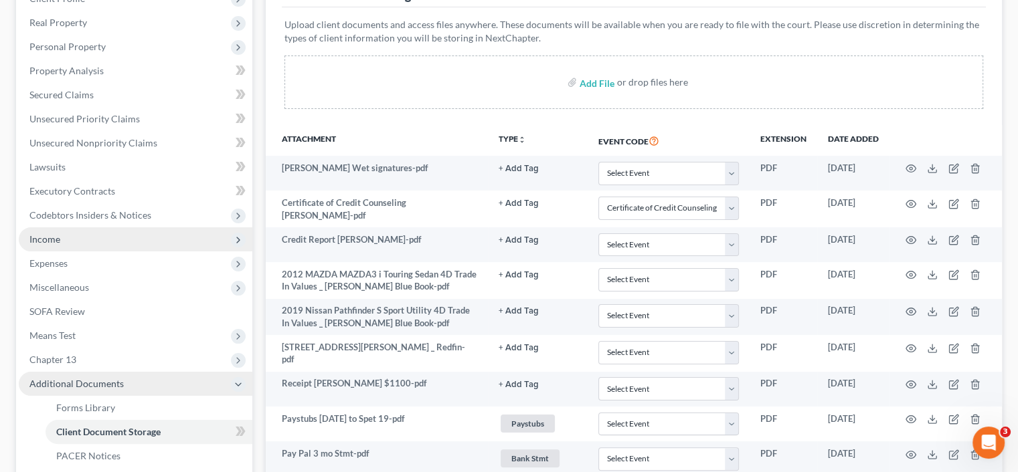
click at [43, 241] on span "Income" at bounding box center [44, 239] width 31 height 11
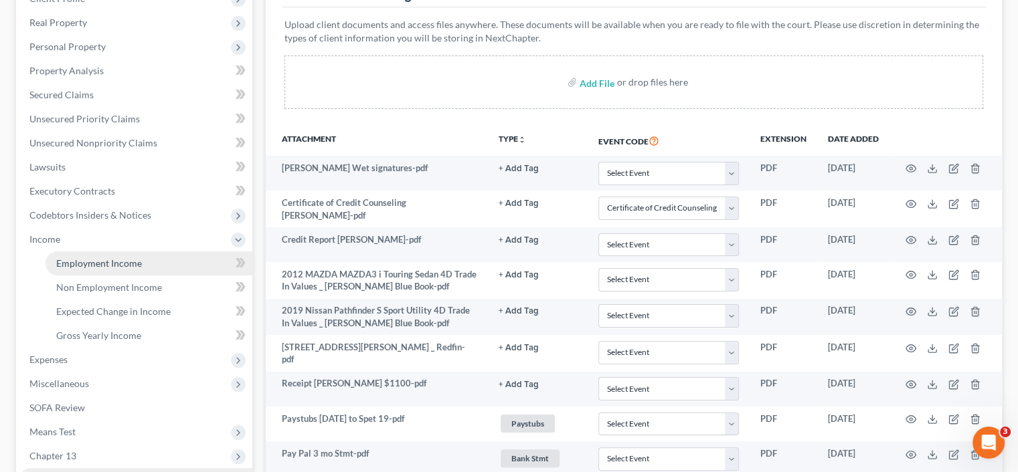
click at [56, 263] on span "Employment Income" at bounding box center [99, 263] width 86 height 11
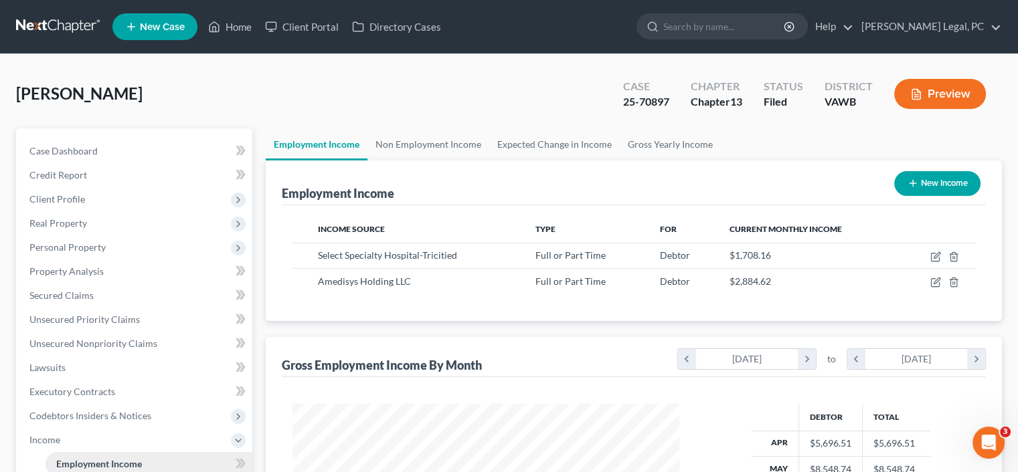
scroll to position [238, 413]
click at [41, 444] on span "Income" at bounding box center [44, 439] width 31 height 11
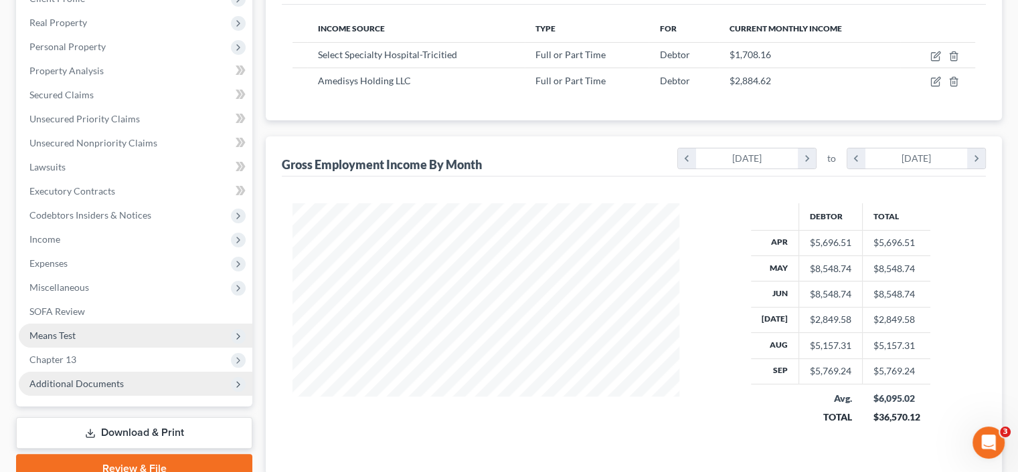
scroll to position [268, 0]
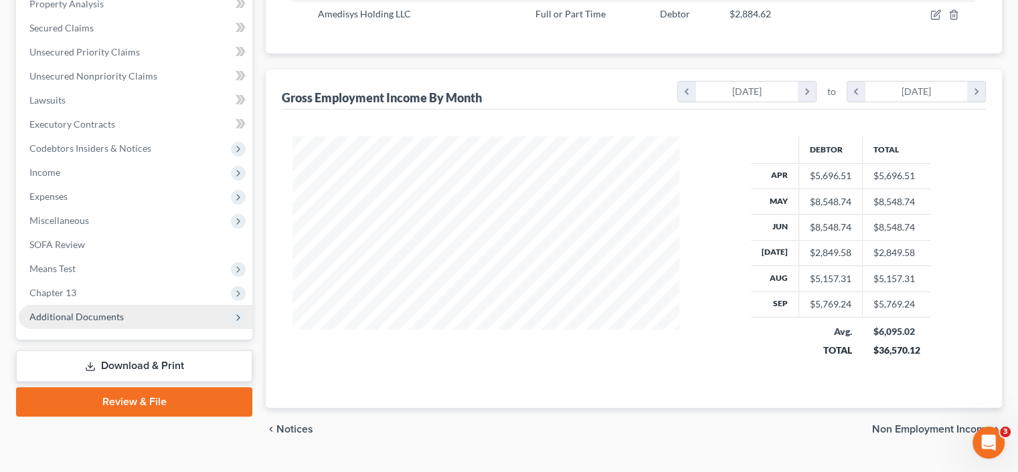
click at [79, 322] on span "Additional Documents" at bounding box center [76, 316] width 94 height 11
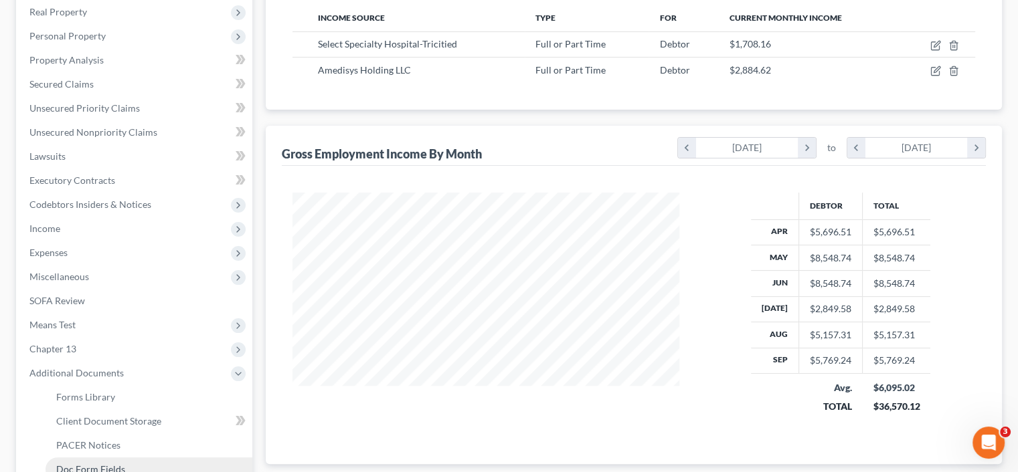
scroll to position [139, 0]
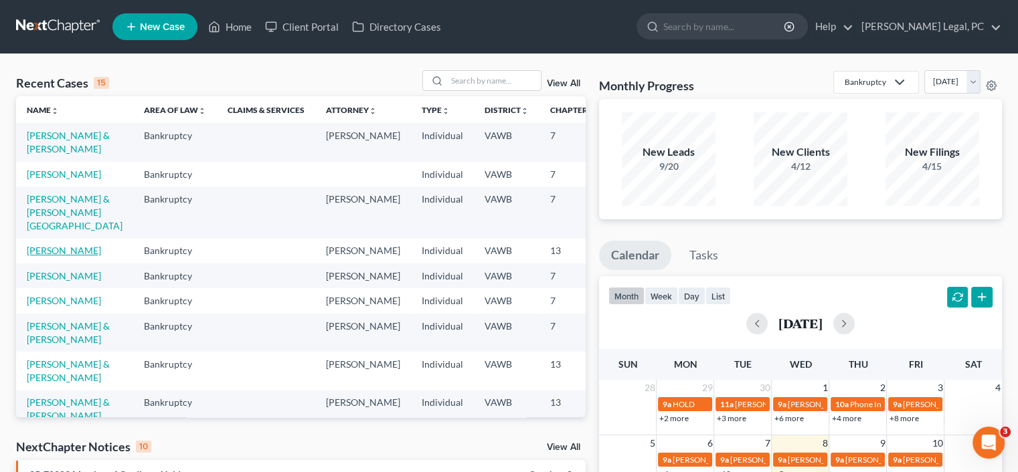
click at [36, 256] on link "[PERSON_NAME]" at bounding box center [64, 250] width 74 height 11
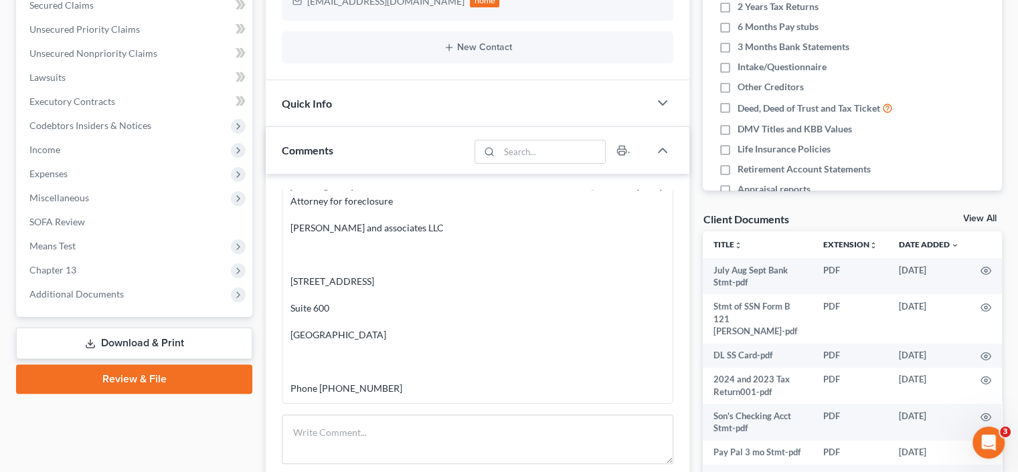
scroll to position [410, 0]
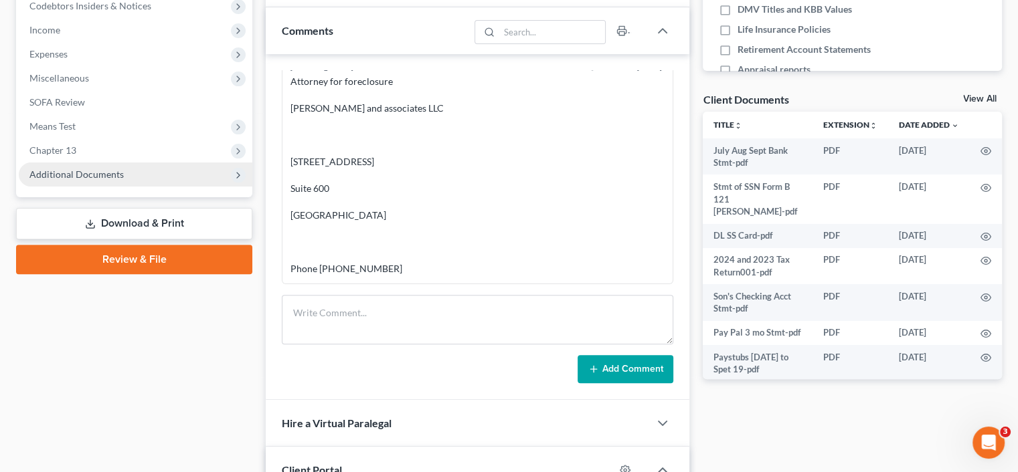
click at [59, 177] on span "Additional Documents" at bounding box center [76, 174] width 94 height 11
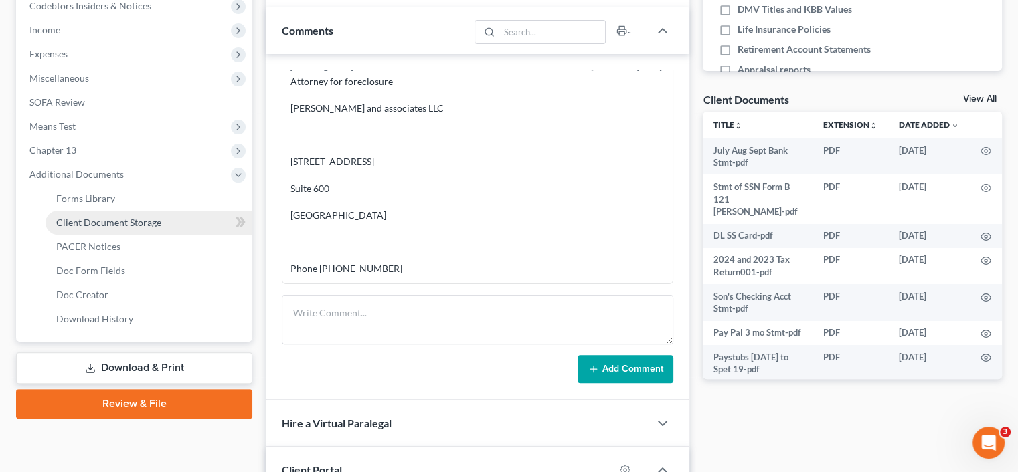
click at [108, 219] on span "Client Document Storage" at bounding box center [108, 222] width 105 height 11
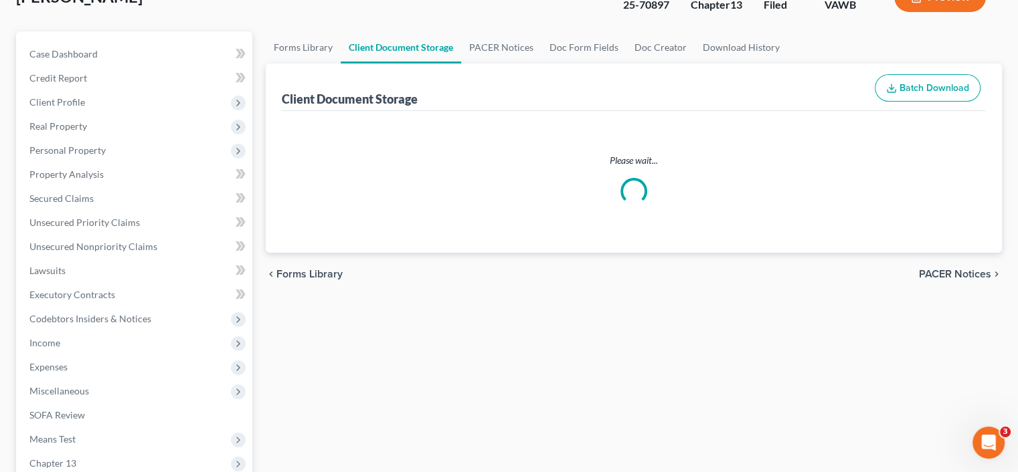
select select "0"
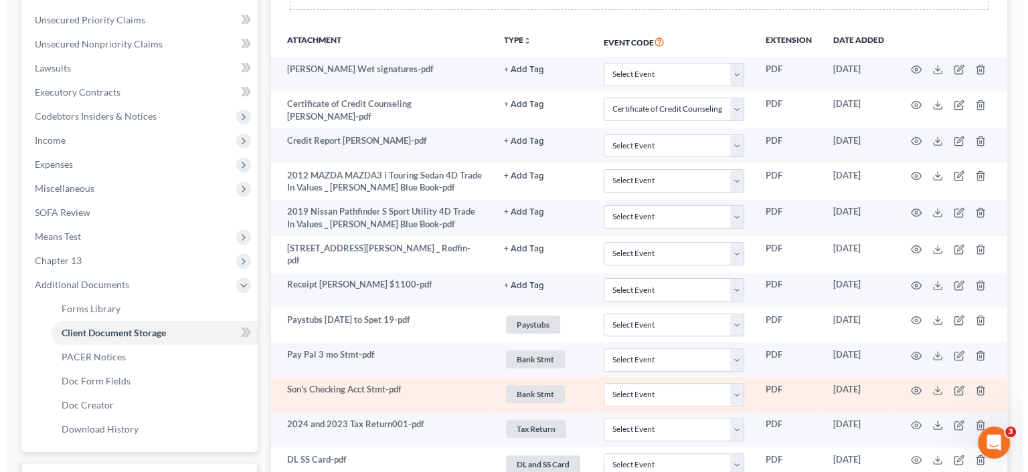
scroll to position [268, 0]
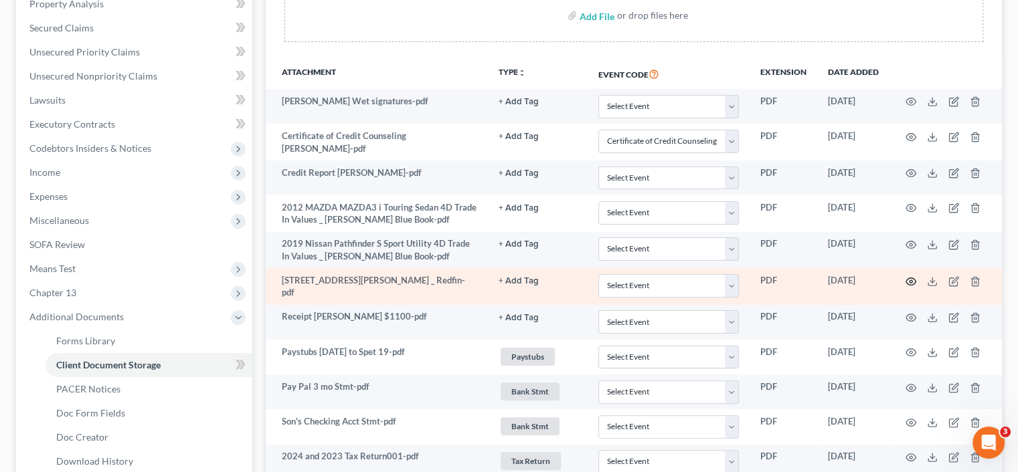
click at [909, 280] on circle "button" at bounding box center [910, 281] width 3 height 3
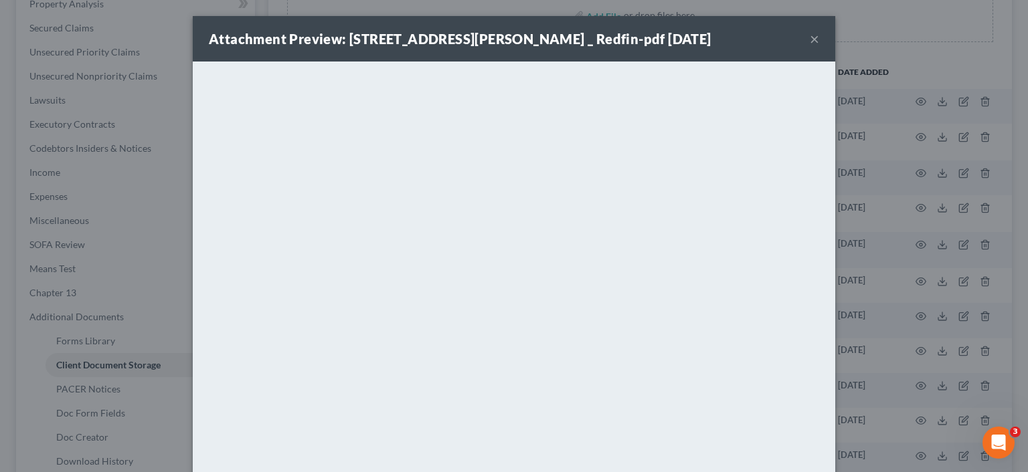
scroll to position [88, 0]
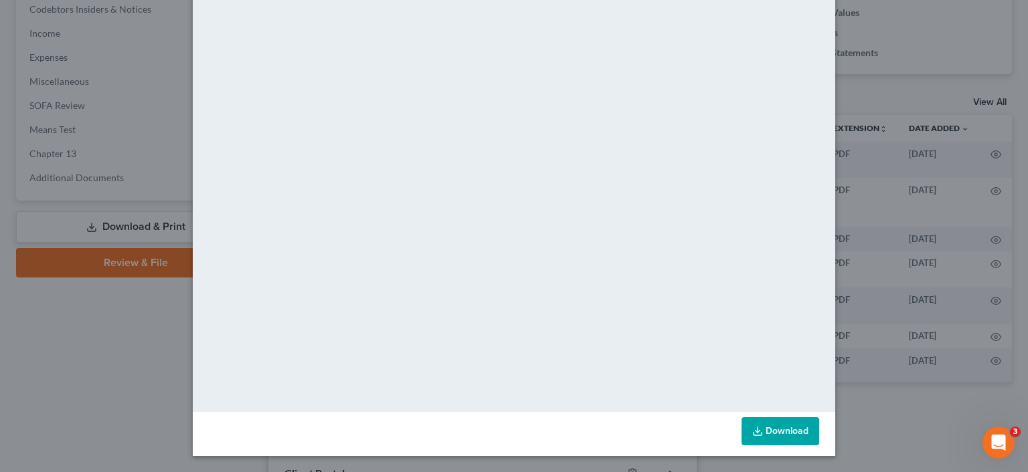
scroll to position [380, 0]
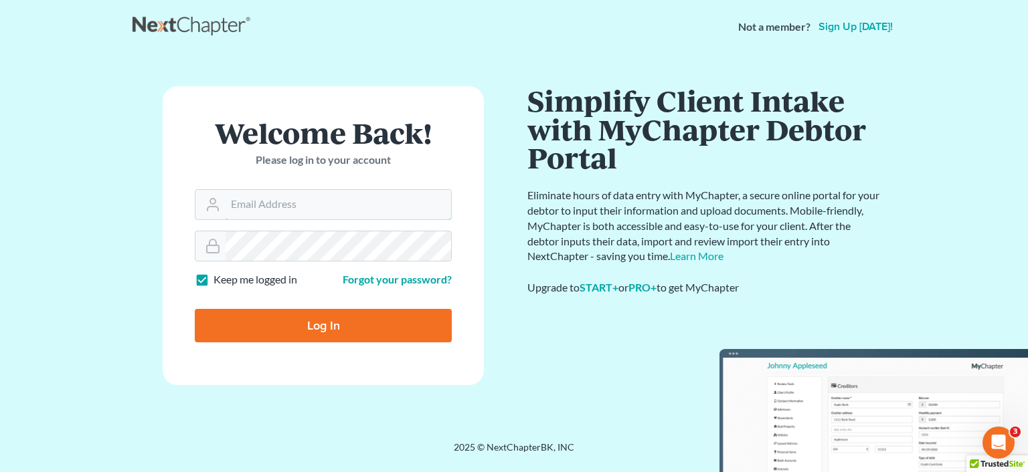
type input "[PERSON_NAME][EMAIL_ADDRESS][DOMAIN_NAME]"
click at [275, 321] on input "Log In" at bounding box center [323, 325] width 257 height 33
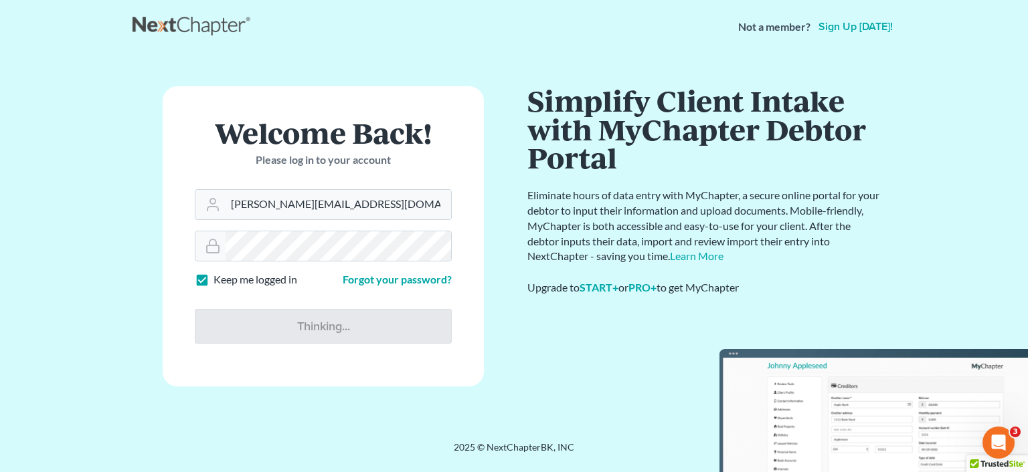
type input "Thinking..."
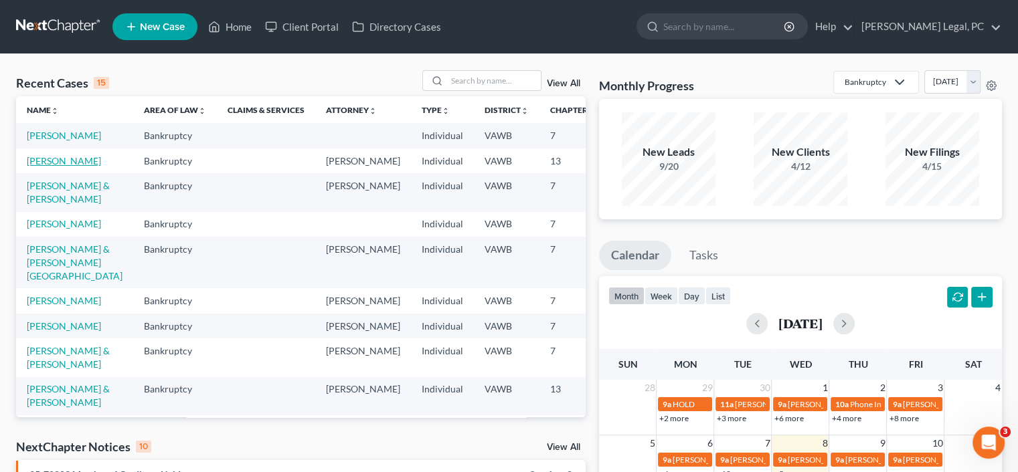
click at [56, 167] on link "[PERSON_NAME]" at bounding box center [64, 160] width 74 height 11
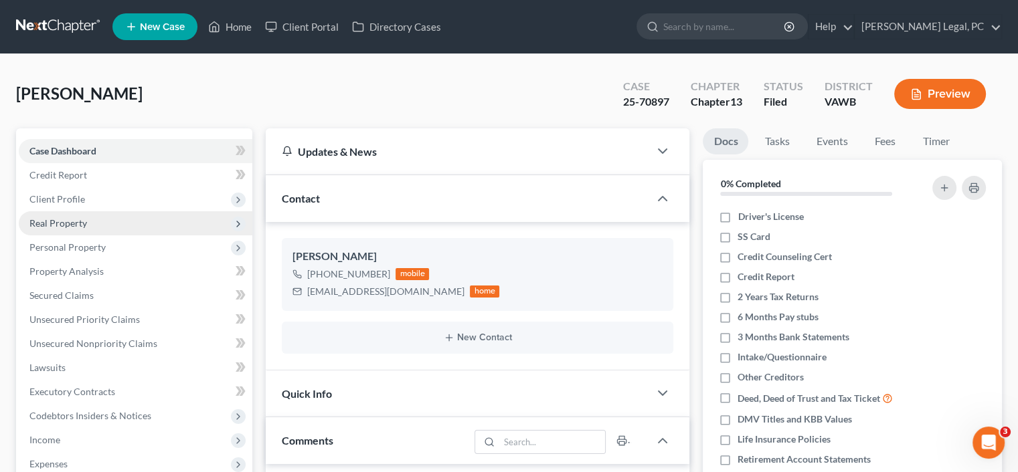
scroll to position [407, 0]
click at [91, 221] on span "Real Property" at bounding box center [136, 223] width 234 height 24
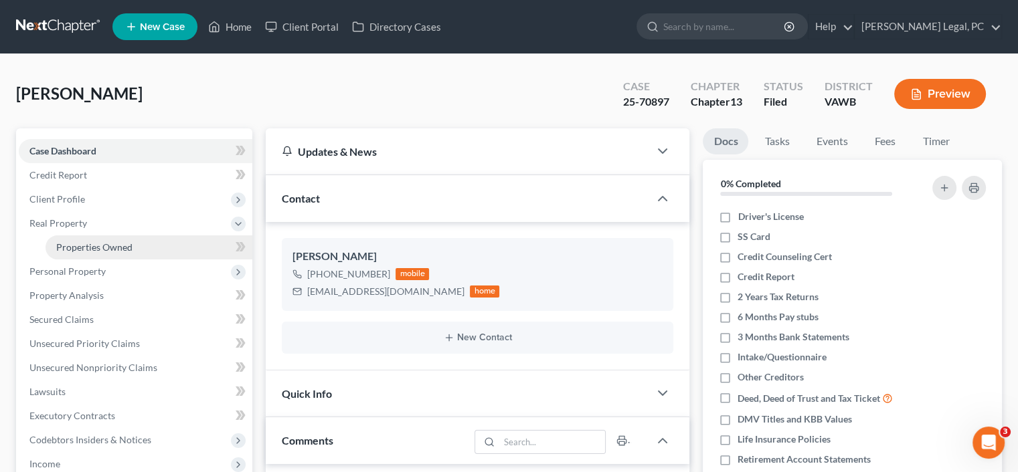
click at [95, 246] on span "Properties Owned" at bounding box center [94, 247] width 76 height 11
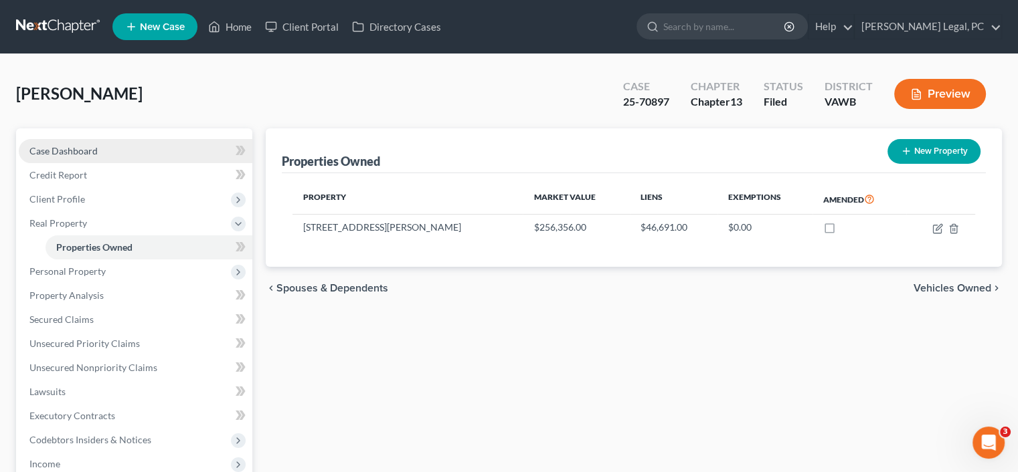
click at [119, 155] on link "Case Dashboard" at bounding box center [136, 151] width 234 height 24
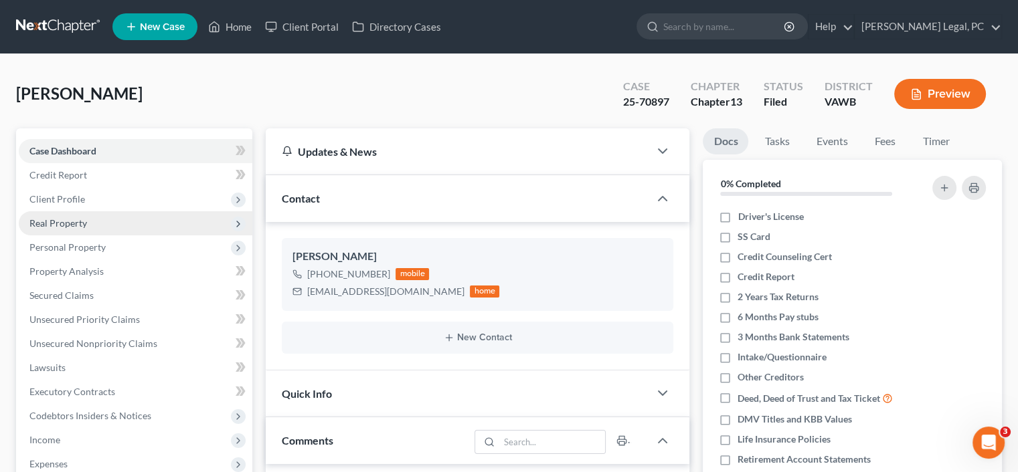
click at [71, 217] on span "Real Property" at bounding box center [58, 222] width 58 height 11
click at [72, 222] on span "Real Property" at bounding box center [58, 222] width 58 height 11
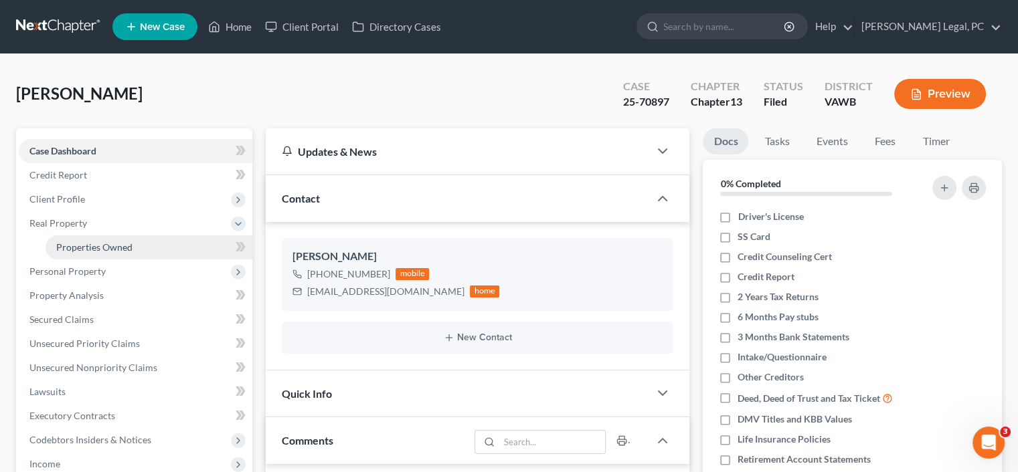
click at [80, 252] on span "Properties Owned" at bounding box center [94, 247] width 76 height 11
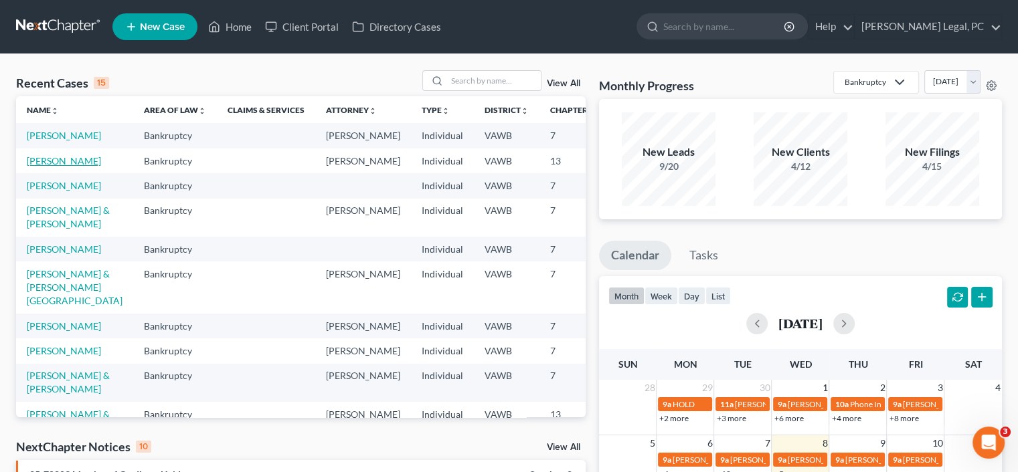
click at [52, 167] on link "[PERSON_NAME]" at bounding box center [64, 160] width 74 height 11
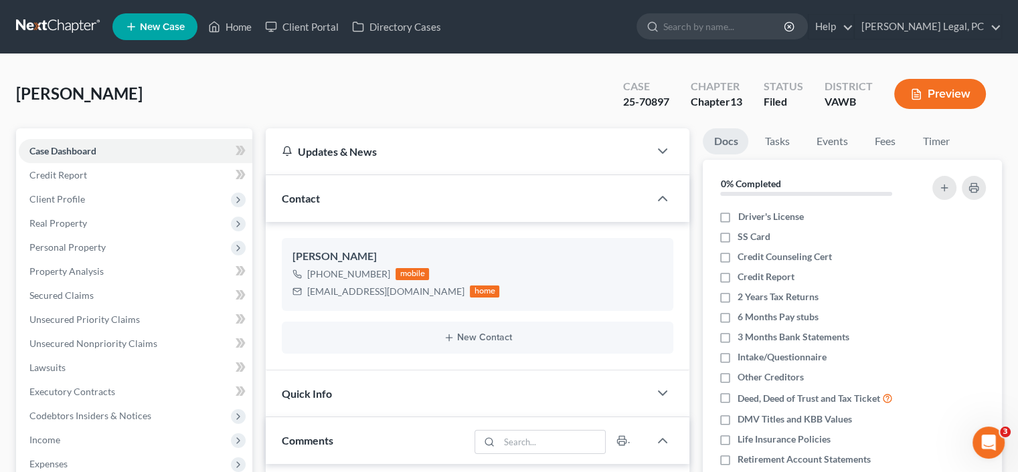
scroll to position [407, 0]
click at [62, 195] on span "Client Profile" at bounding box center [57, 198] width 56 height 11
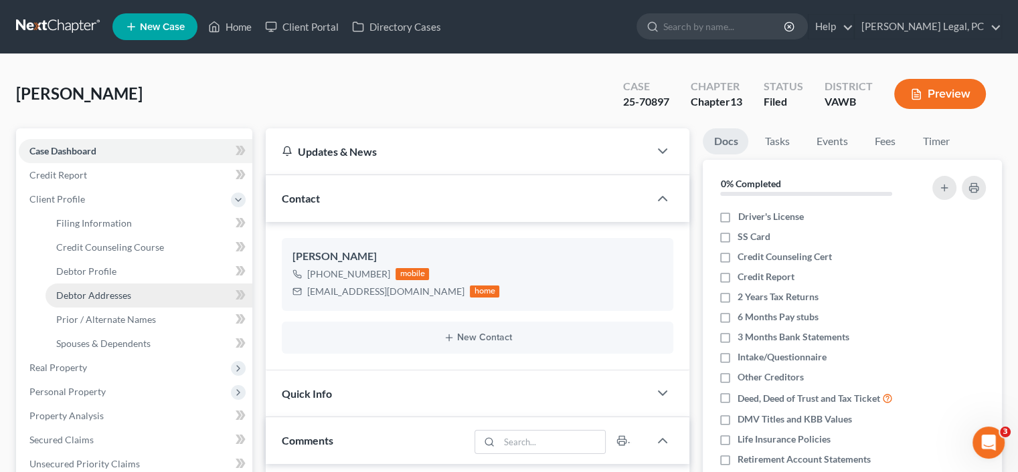
click at [133, 294] on link "Debtor Addresses" at bounding box center [149, 296] width 207 height 24
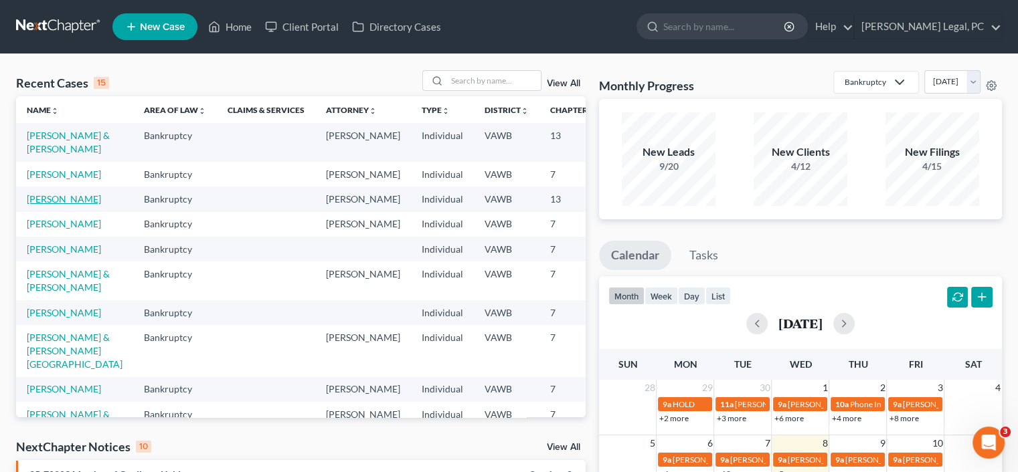
click at [48, 205] on link "[PERSON_NAME]" at bounding box center [64, 198] width 74 height 11
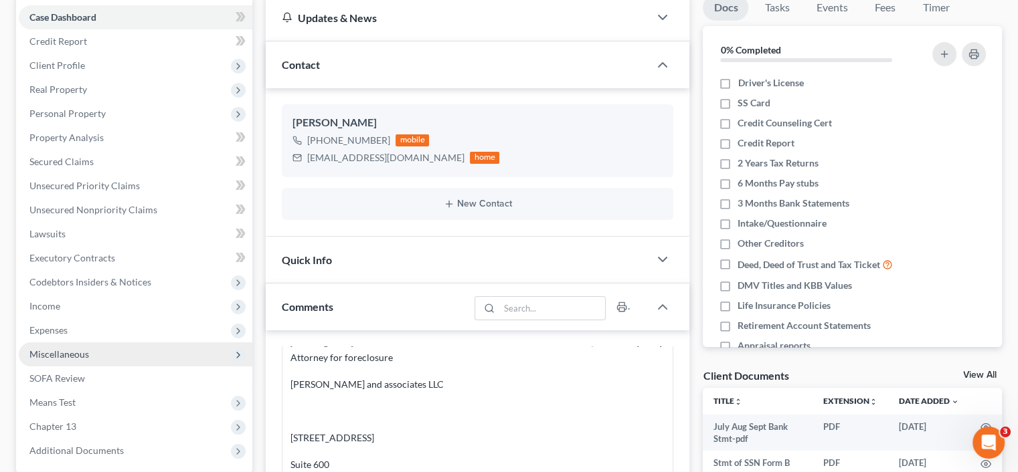
scroll to position [268, 0]
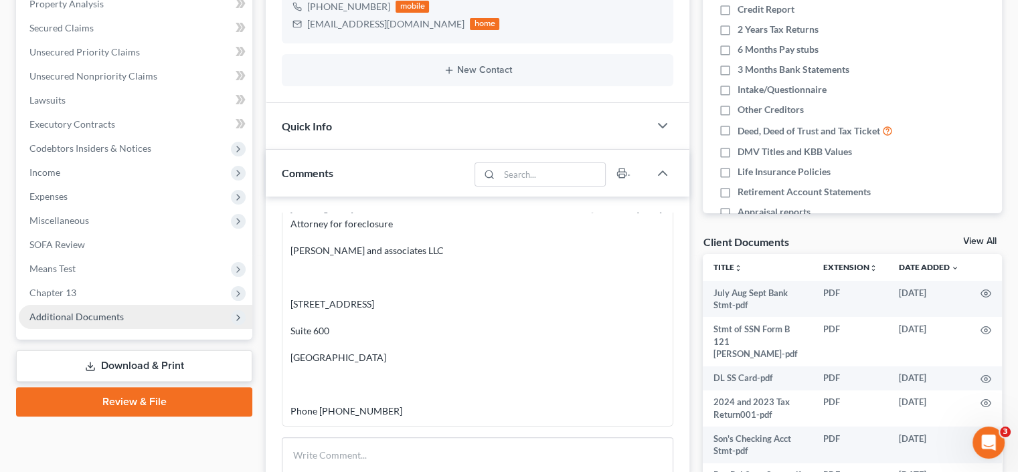
click at [112, 313] on span "Additional Documents" at bounding box center [76, 316] width 94 height 11
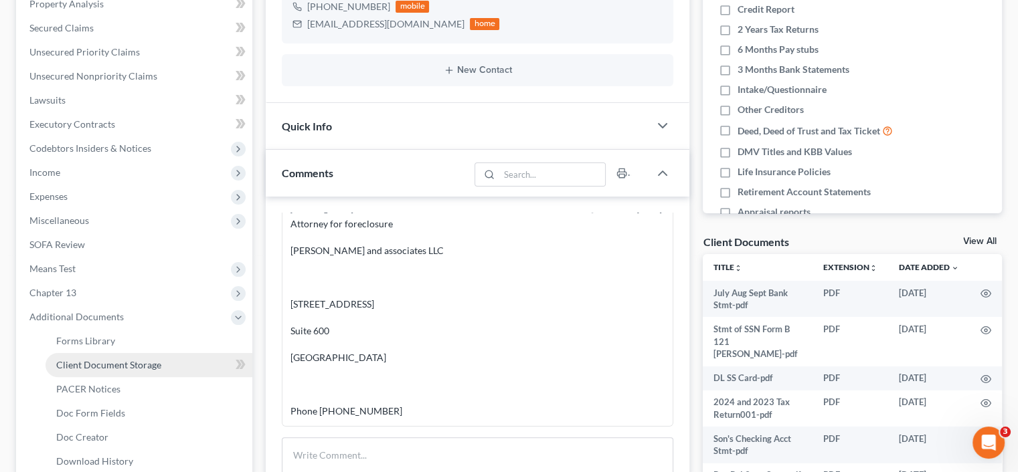
click at [155, 359] on span "Client Document Storage" at bounding box center [108, 364] width 105 height 11
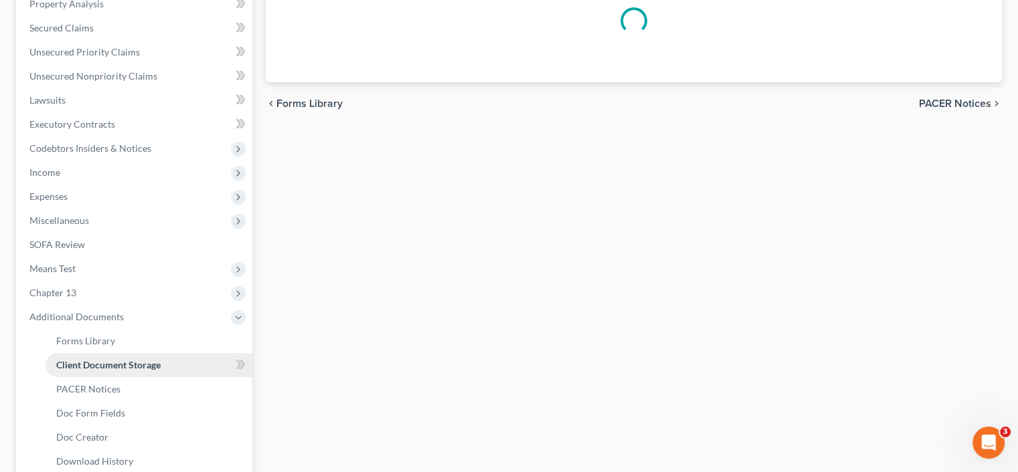
scroll to position [266, 0]
select select "0"
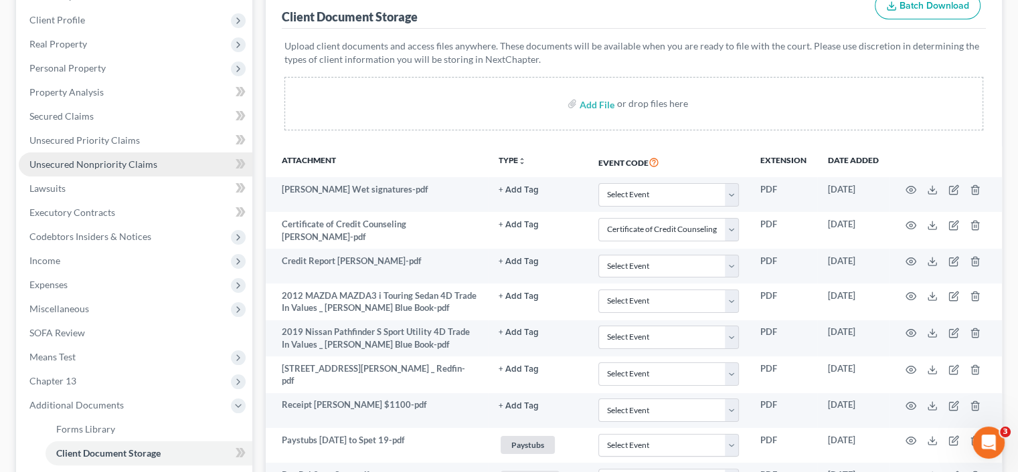
scroll to position [268, 0]
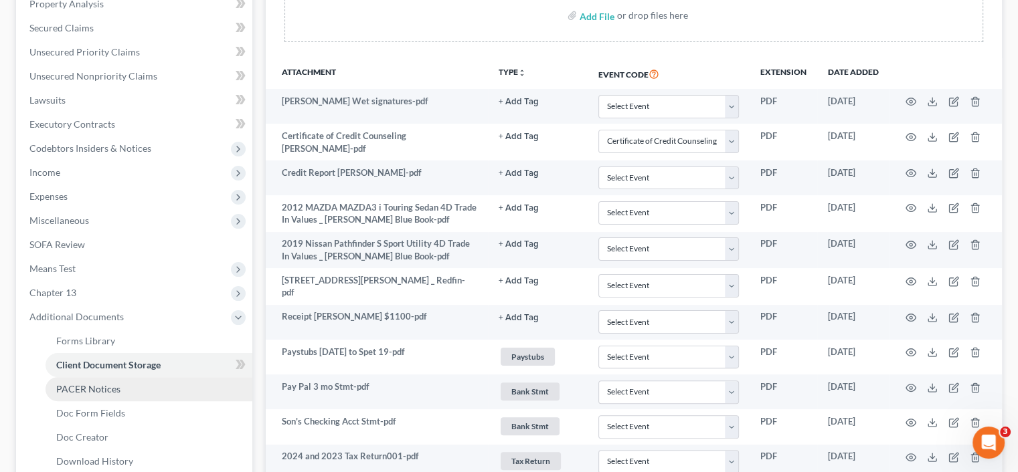
click at [90, 386] on span "PACER Notices" at bounding box center [88, 388] width 64 height 11
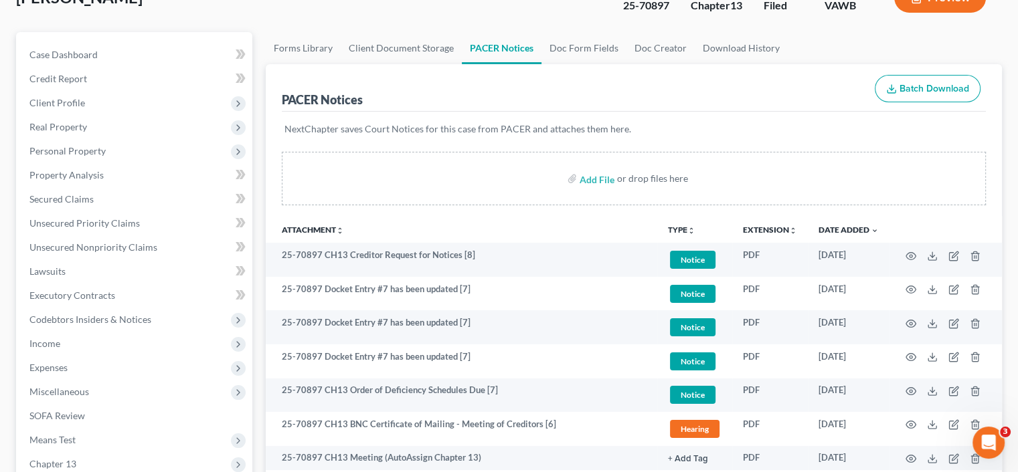
scroll to position [201, 0]
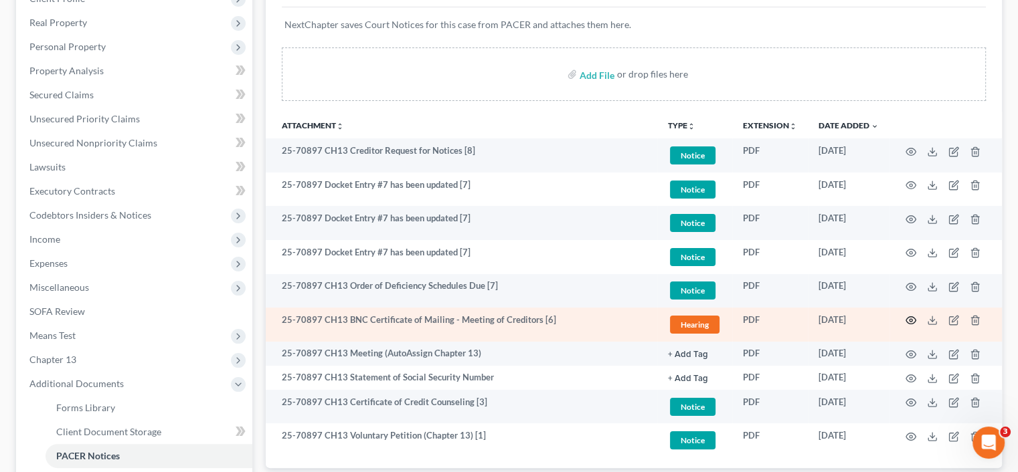
click at [913, 320] on icon "button" at bounding box center [910, 320] width 11 height 11
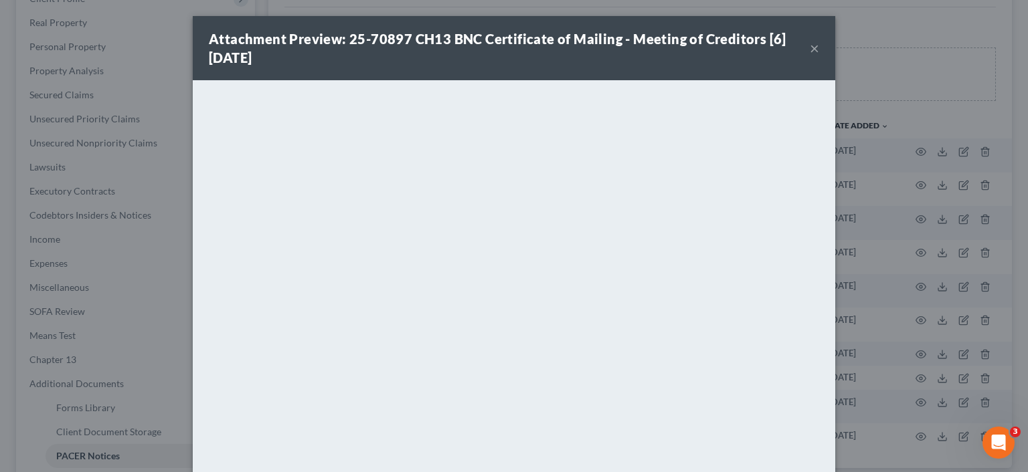
click at [810, 49] on button "×" at bounding box center [814, 48] width 9 height 16
